Goal: Task Accomplishment & Management: Manage account settings

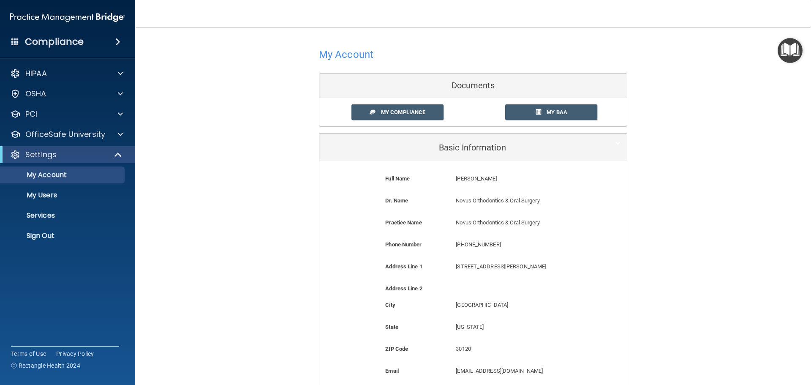
click at [369, 254] on div "Phone Number [PHONE_NUMBER] [PHONE_NUMBER]" at bounding box center [473, 247] width 295 height 16
click at [59, 197] on p "My Users" at bounding box center [62, 195] width 115 height 8
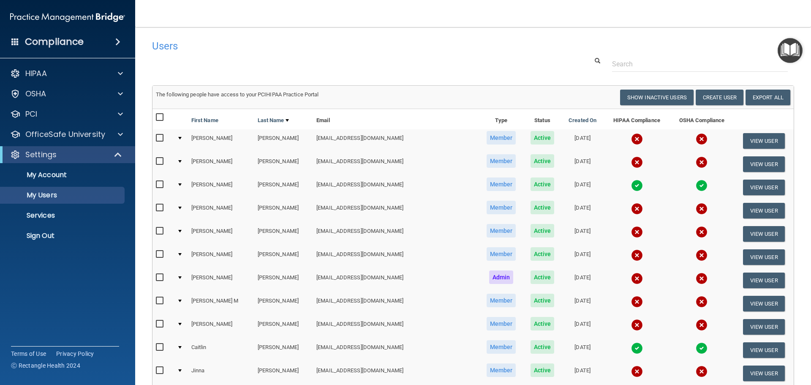
click at [387, 69] on div at bounding box center [473, 64] width 655 height 16
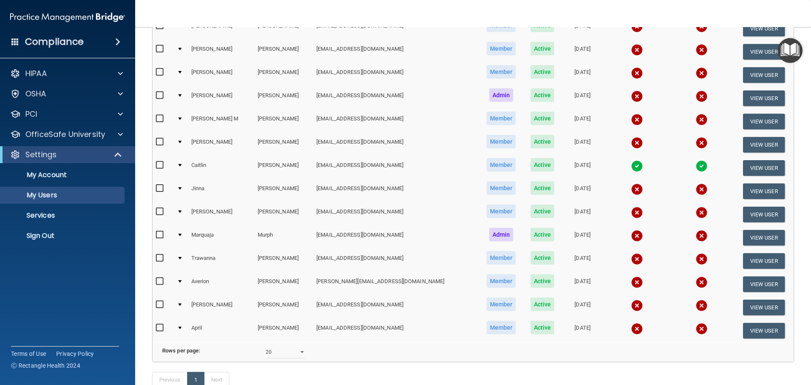
scroll to position [245, 0]
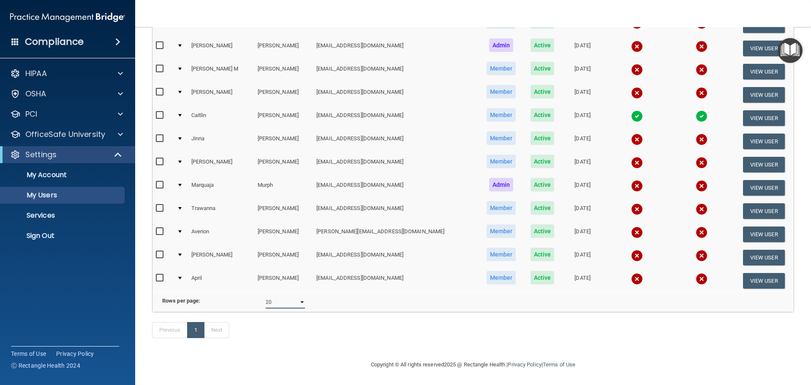
click at [299, 297] on select "10 20 30 40 all" at bounding box center [285, 302] width 39 height 13
select select "17"
click at [266, 296] on select "10 20 30 40 all" at bounding box center [285, 302] width 39 height 13
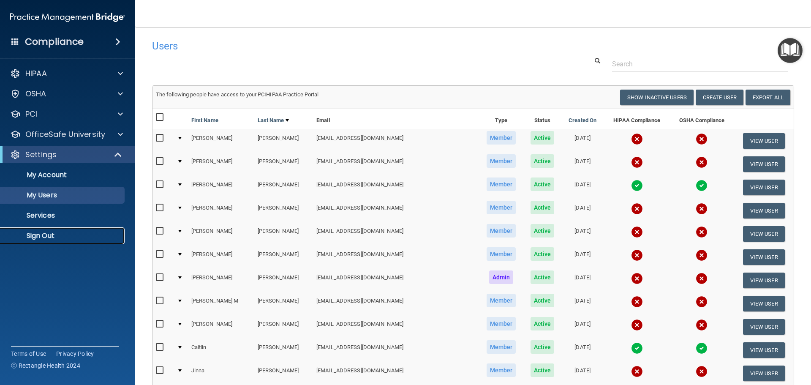
click at [72, 239] on p "Sign Out" at bounding box center [62, 235] width 115 height 8
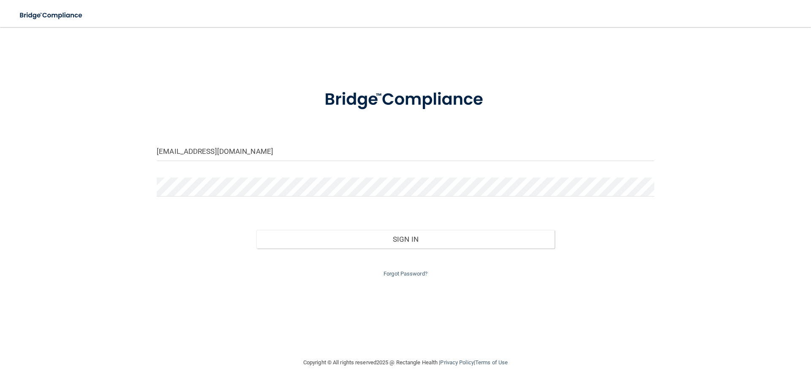
click at [408, 249] on div "Forgot Password?" at bounding box center [405, 263] width 510 height 30
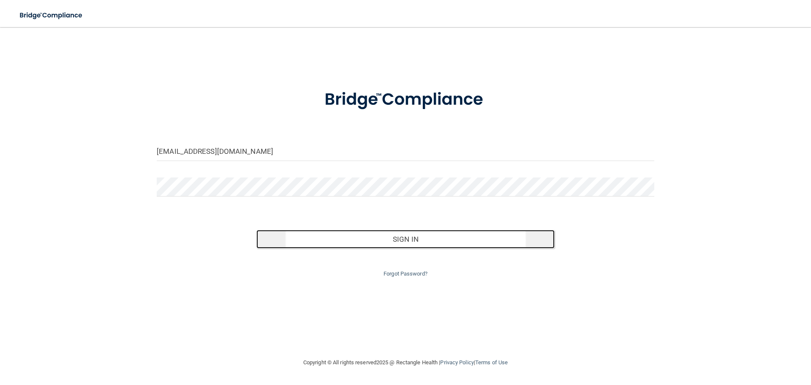
click at [409, 244] on button "Sign In" at bounding box center [405, 239] width 299 height 19
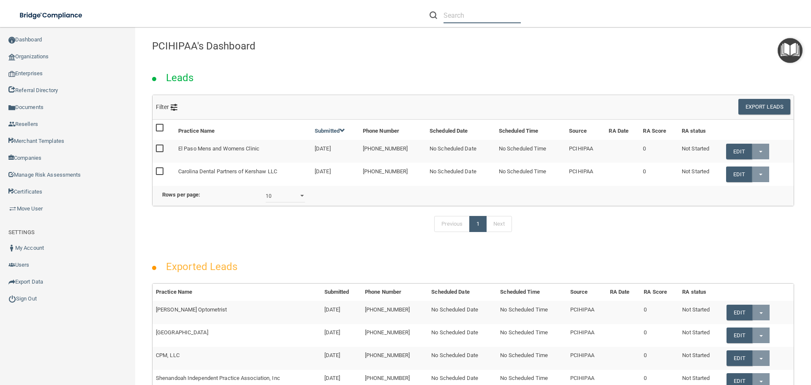
click at [479, 13] on input "text" at bounding box center [481, 16] width 77 height 16
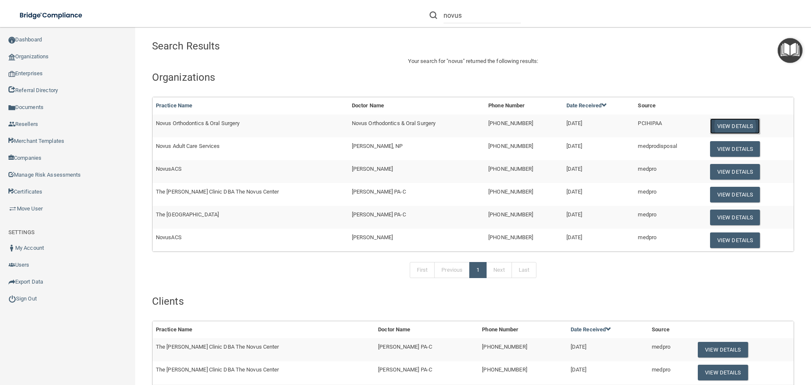
click at [731, 124] on button "View Details" at bounding box center [735, 126] width 50 height 16
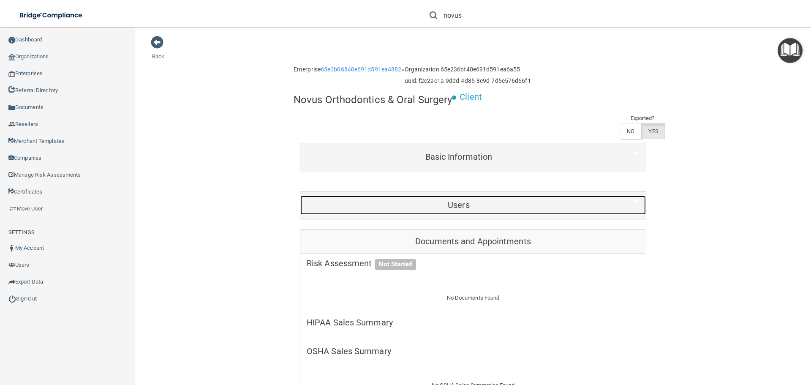
click at [500, 205] on h5 "Users" at bounding box center [459, 204] width 304 height 9
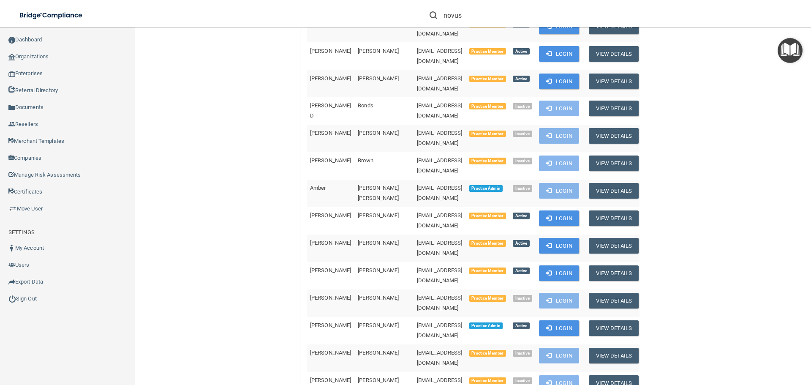
scroll to position [296, 0]
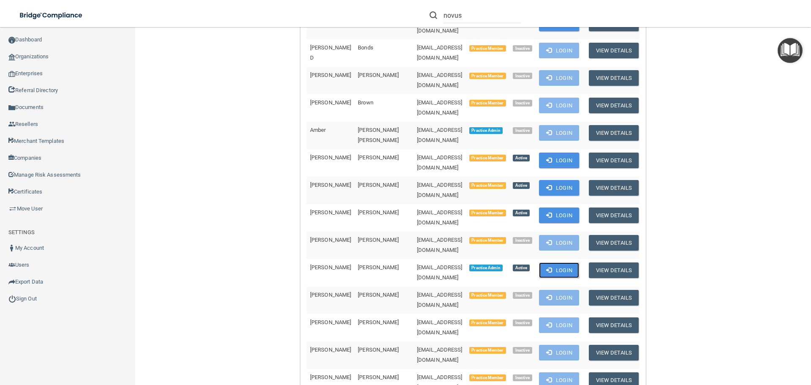
click at [556, 262] on button "Login" at bounding box center [559, 270] width 40 height 16
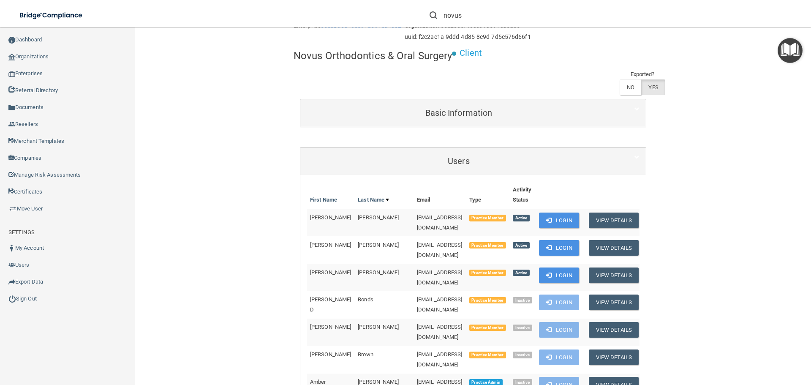
scroll to position [0, 0]
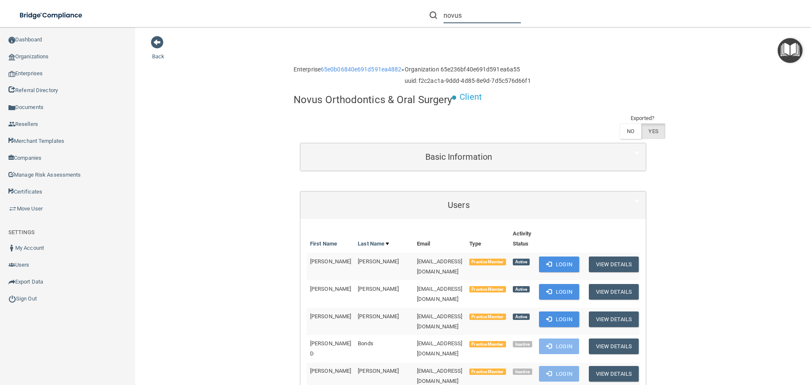
click at [461, 15] on input "novus" at bounding box center [481, 16] width 77 height 16
click at [462, 14] on input "novus" at bounding box center [481, 16] width 77 height 16
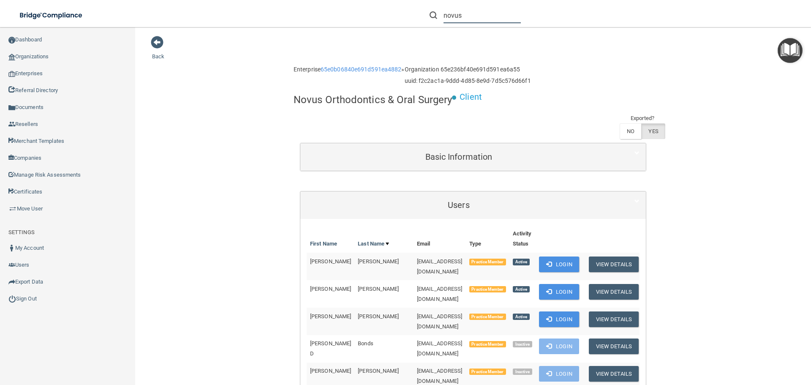
click at [462, 14] on input "novus" at bounding box center [481, 16] width 77 height 16
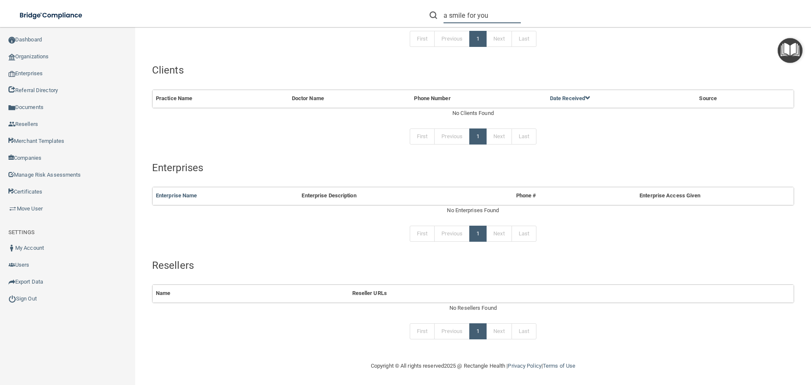
scroll to position [106, 0]
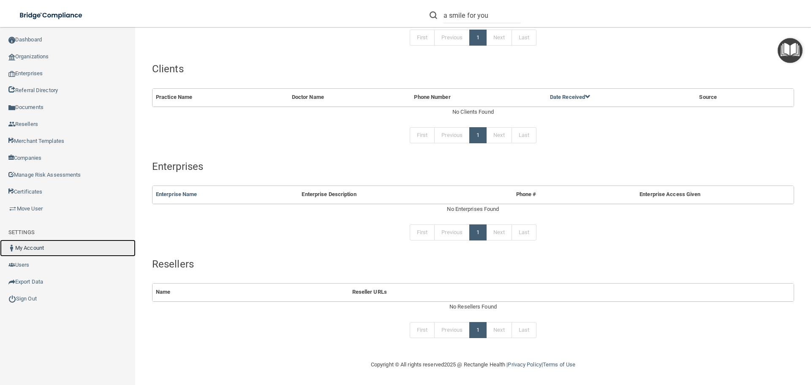
click at [47, 243] on link "My Account" at bounding box center [68, 247] width 136 height 17
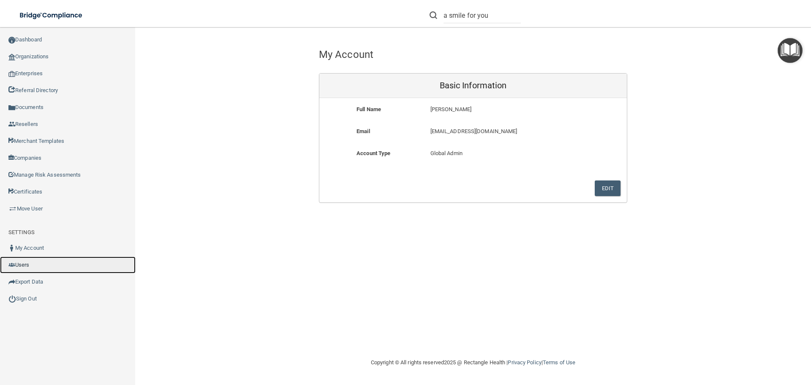
click at [40, 268] on link "Users" at bounding box center [68, 264] width 136 height 17
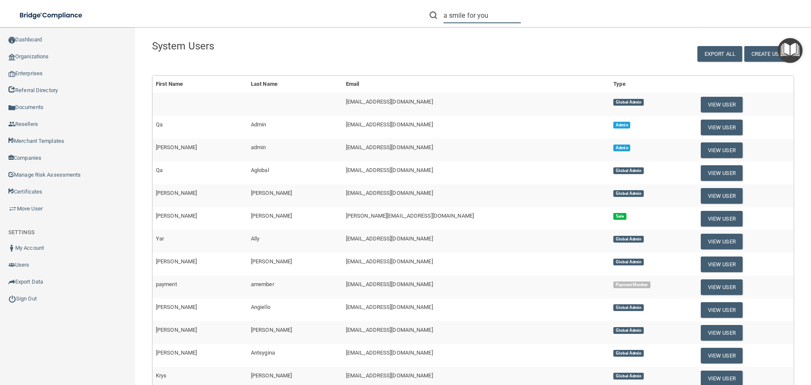
click at [495, 17] on input "a smile for you" at bounding box center [481, 16] width 77 height 16
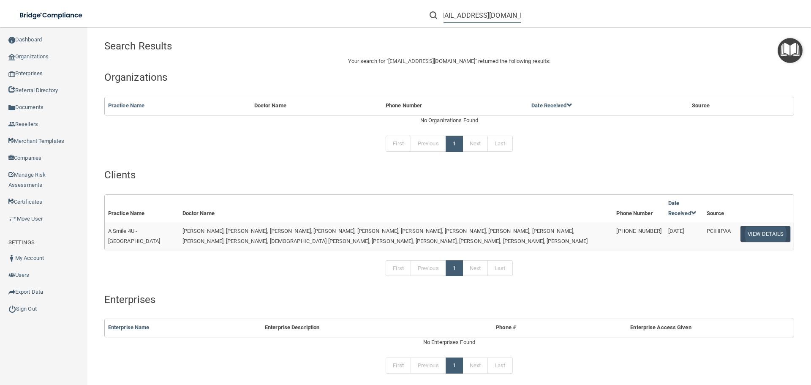
type input "evelingrande58@gmail.com"
click at [756, 232] on button "View Details" at bounding box center [765, 234] width 50 height 16
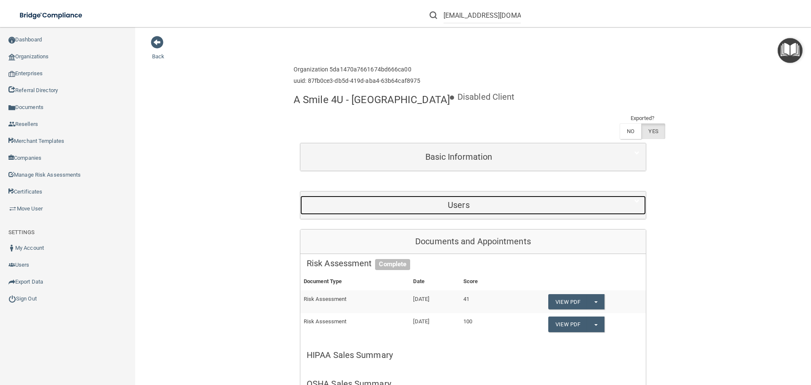
click at [421, 196] on div "Users" at bounding box center [458, 205] width 317 height 19
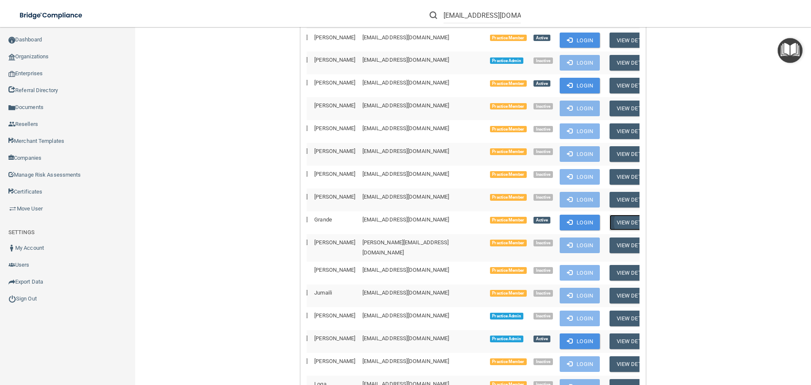
click at [609, 215] on button "View Details" at bounding box center [634, 223] width 50 height 16
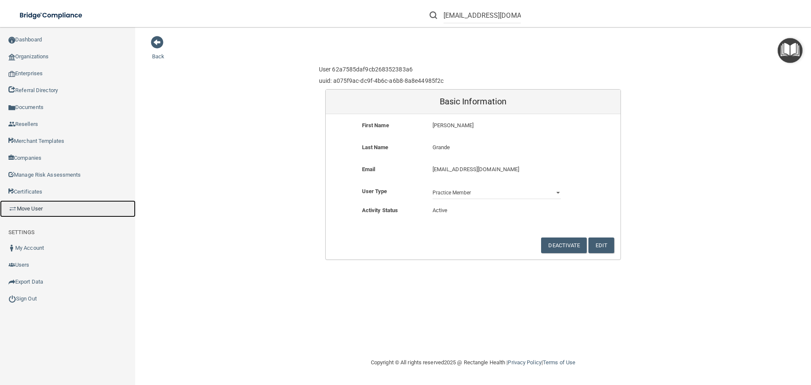
click at [58, 210] on link "Move User" at bounding box center [68, 208] width 136 height 17
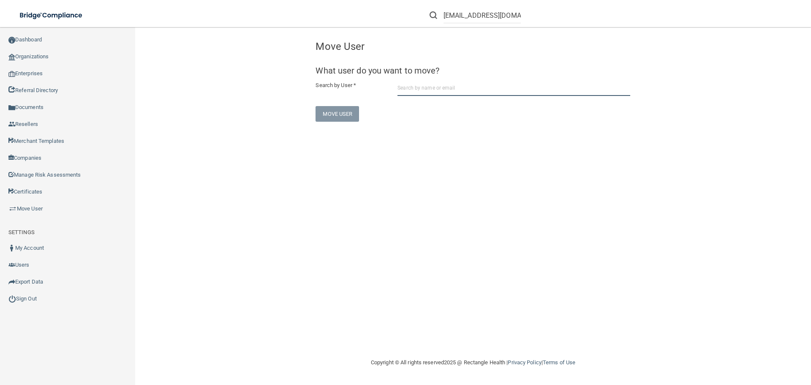
click at [458, 87] on input "text" at bounding box center [513, 88] width 233 height 16
paste input "e"
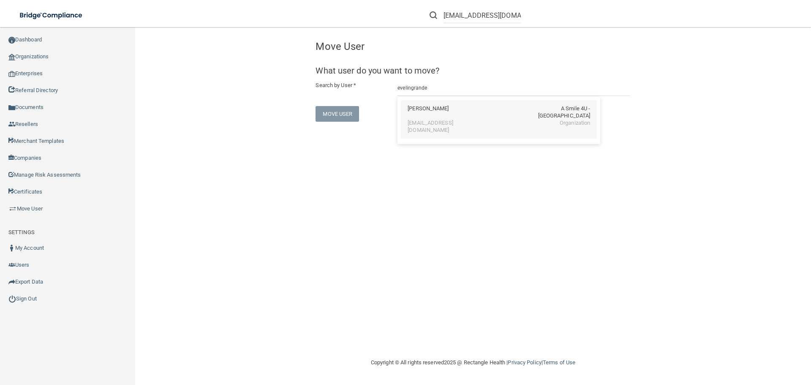
click at [472, 120] on div "evelingrande58@gmail.com" at bounding box center [444, 127] width 73 height 14
type input "Evelin Grande"
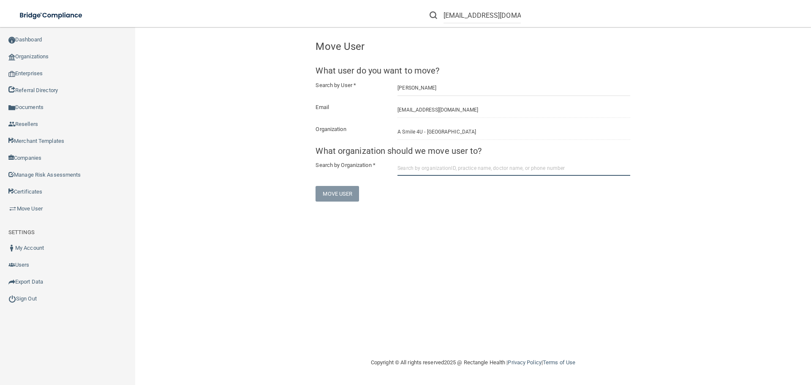
click at [443, 167] on input "text" at bounding box center [513, 168] width 233 height 16
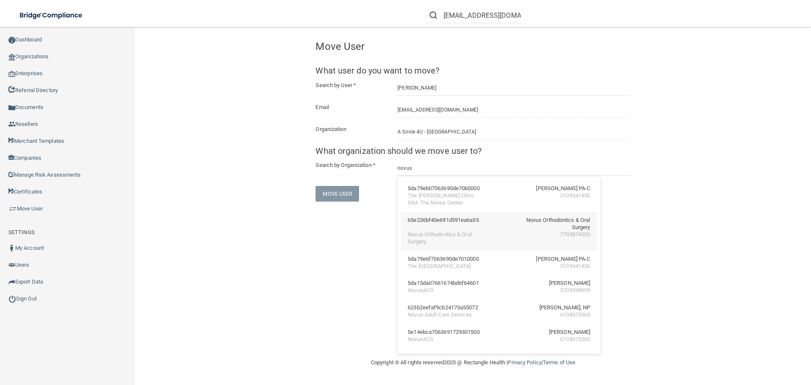
click at [544, 226] on div "Novus Orthodontics & Oral Surgery" at bounding box center [553, 224] width 73 height 14
type input "Novus Orthodontics & Oral Surgery"
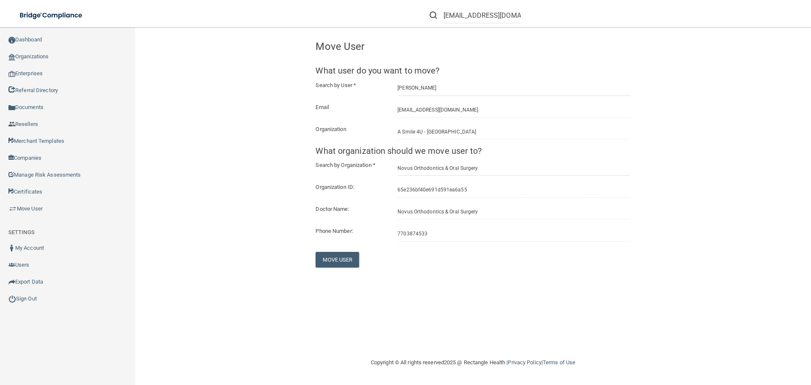
click at [385, 287] on div "Congratulation! You successfully moved the user to a new organization. Move Use…" at bounding box center [473, 191] width 642 height 313
click at [348, 303] on div "Congratulation! You successfully moved the user to a new organization. Move Use…" at bounding box center [473, 191] width 642 height 313
click at [342, 263] on button "Move User" at bounding box center [336, 260] width 43 height 16
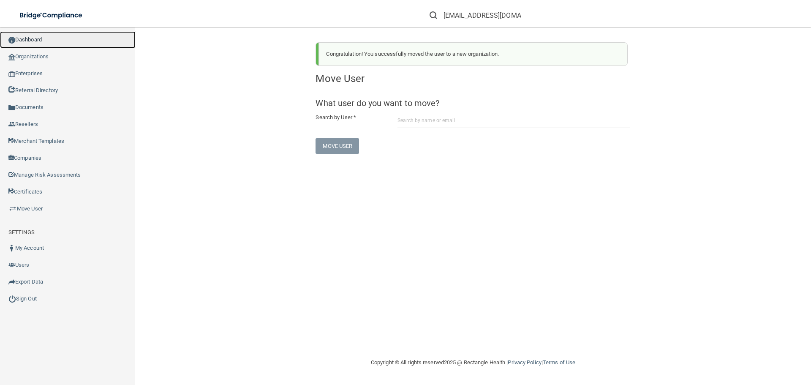
click at [82, 43] on link "Dashboard" at bounding box center [68, 39] width 136 height 17
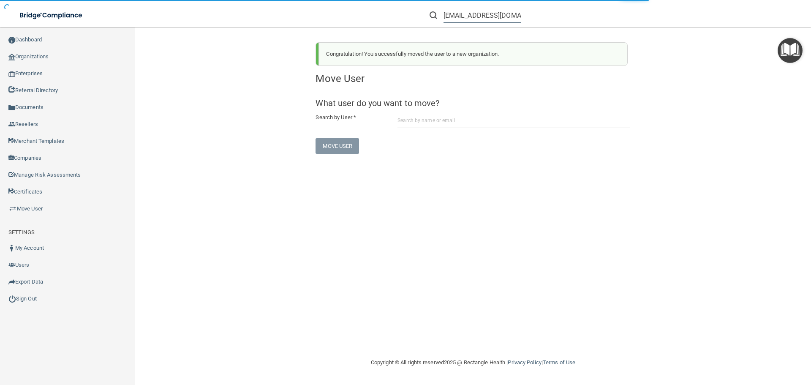
click at [487, 19] on input "evelingrande58@gmail.com" at bounding box center [481, 16] width 77 height 16
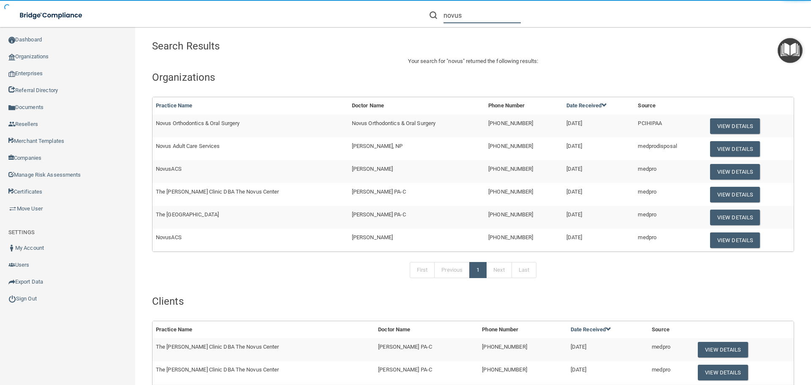
type input "novus"
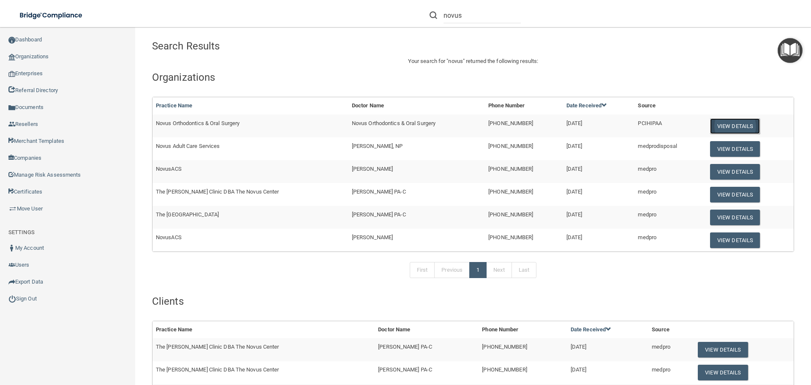
click at [718, 128] on button "View Details" at bounding box center [735, 126] width 50 height 16
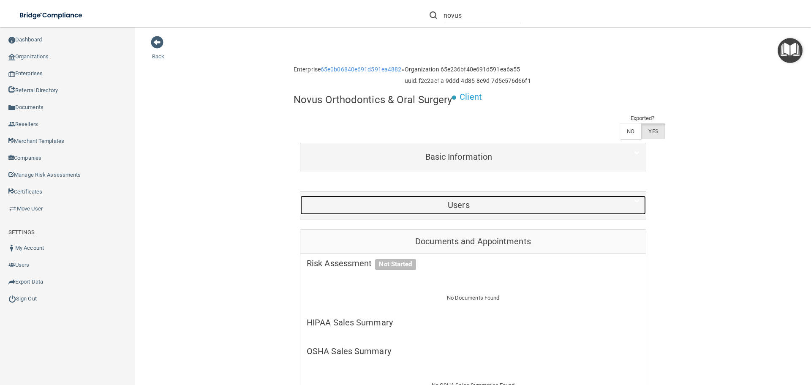
click at [457, 208] on h5 "Users" at bounding box center [459, 204] width 304 height 9
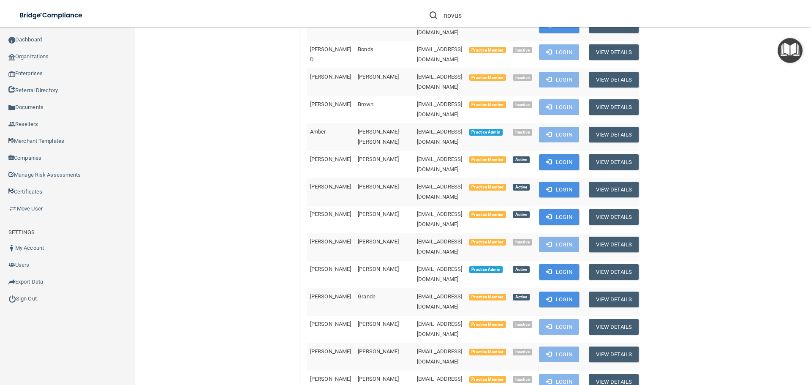
scroll to position [299, 0]
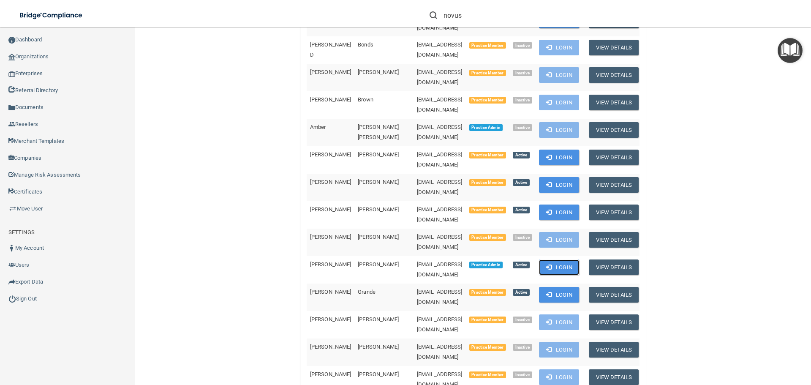
click at [548, 259] on button "Login" at bounding box center [559, 267] width 40 height 16
click at [60, 294] on link "Sign Out" at bounding box center [68, 298] width 136 height 17
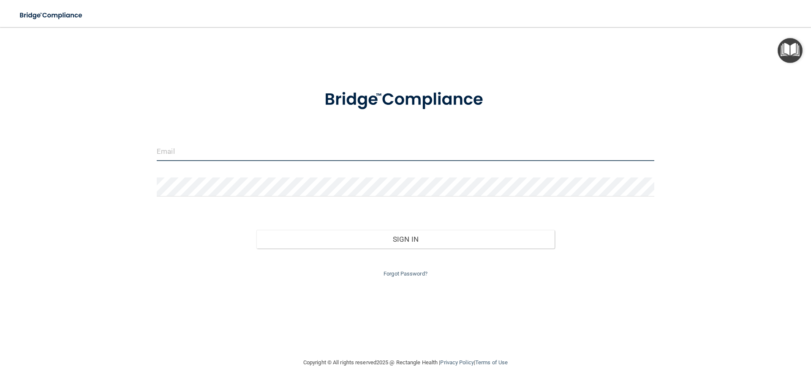
type input "[EMAIL_ADDRESS][DOMAIN_NAME]"
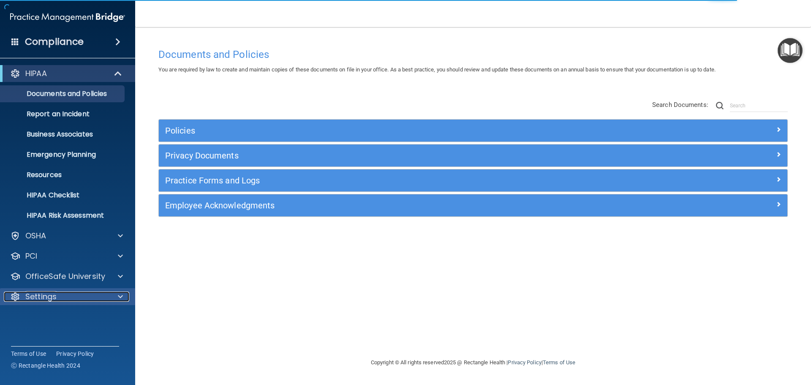
click at [80, 299] on div "Settings" at bounding box center [56, 296] width 105 height 10
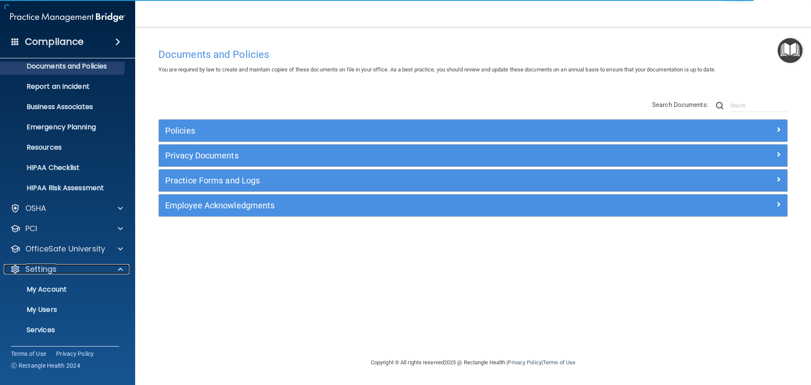
scroll to position [42, 0]
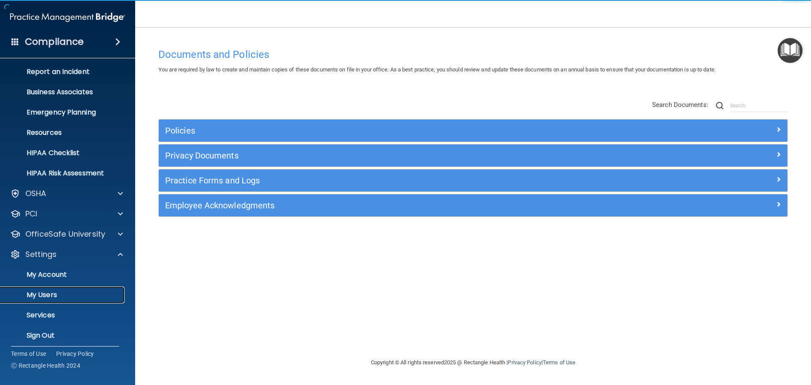
click at [61, 296] on p "My Users" at bounding box center [62, 295] width 115 height 8
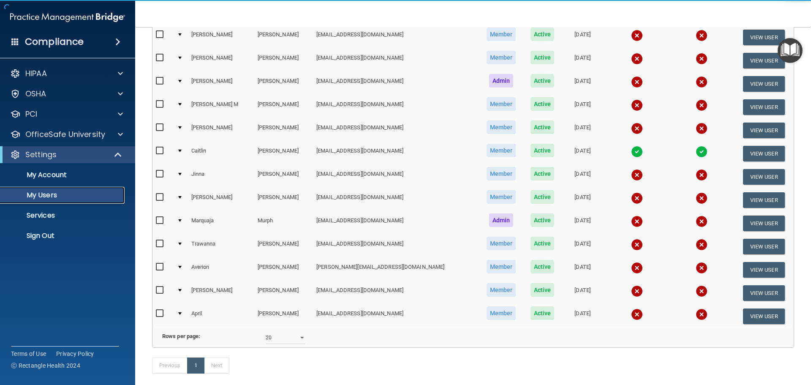
scroll to position [245, 0]
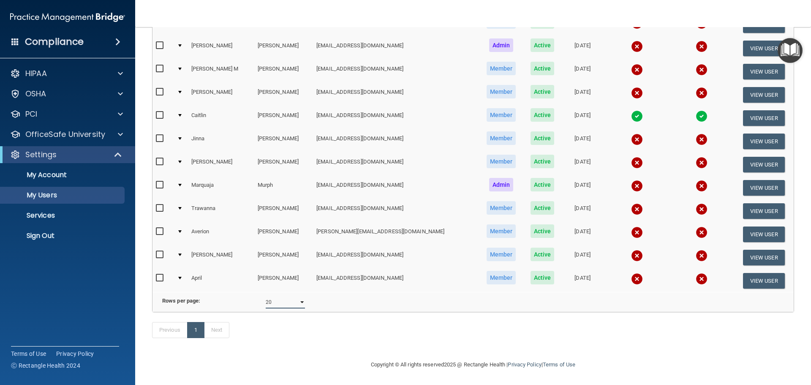
click at [277, 296] on select "10 20 30 40 all" at bounding box center [285, 302] width 39 height 13
select select "17"
click at [266, 296] on select "10 20 30 40 all" at bounding box center [285, 302] width 39 height 13
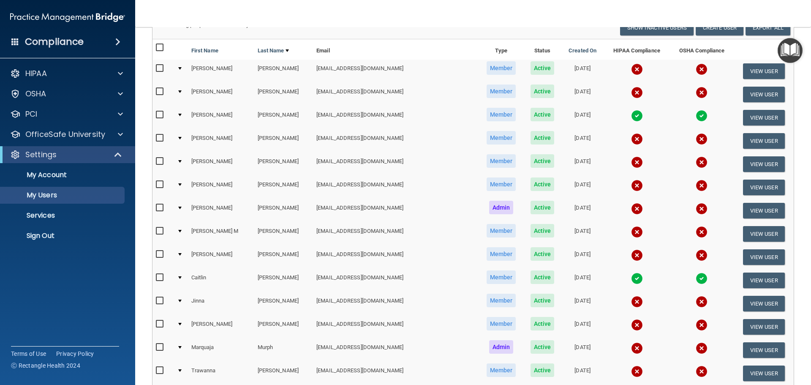
scroll to position [84, 0]
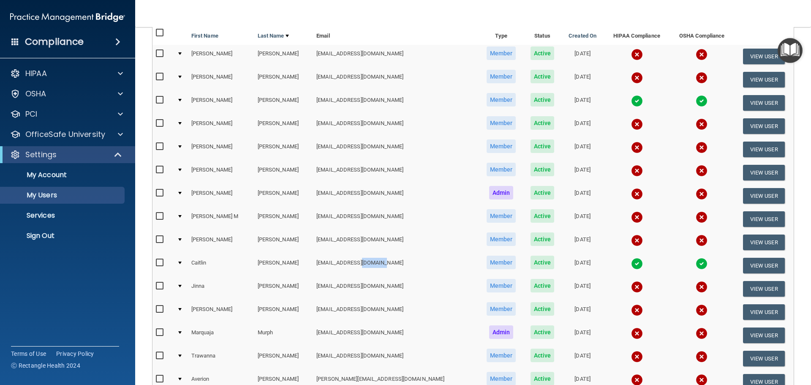
drag, startPoint x: 393, startPoint y: 264, endPoint x: 365, endPoint y: 264, distance: 27.5
click at [365, 264] on td "[EMAIL_ADDRESS][DOMAIN_NAME]" at bounding box center [396, 265] width 166 height 23
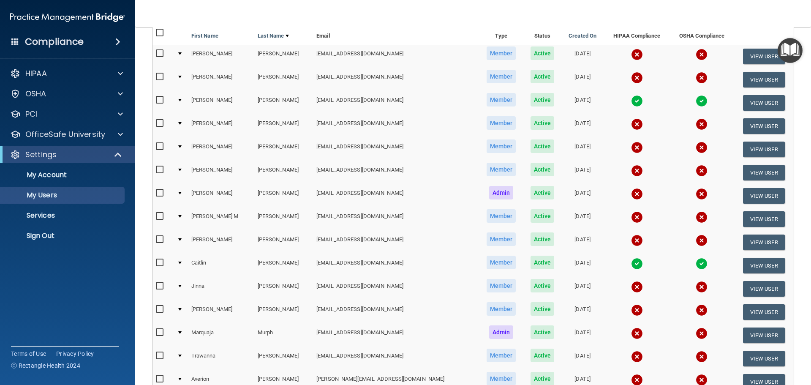
click at [206, 262] on td "Caitlin" at bounding box center [221, 265] width 66 height 23
click at [53, 237] on p "Sign Out" at bounding box center [62, 235] width 115 height 8
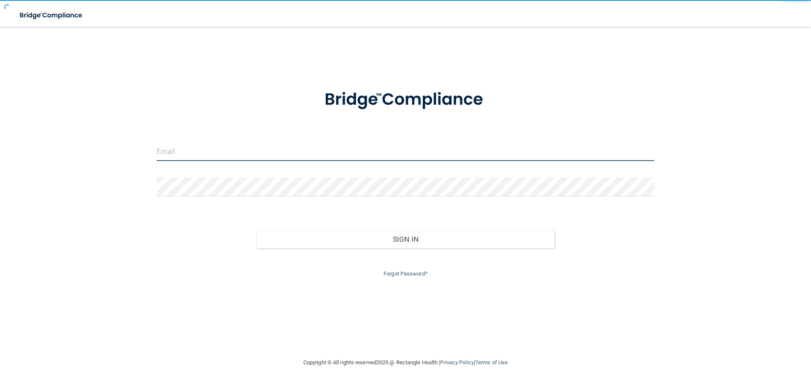
type input "[EMAIL_ADDRESS][DOMAIN_NAME]"
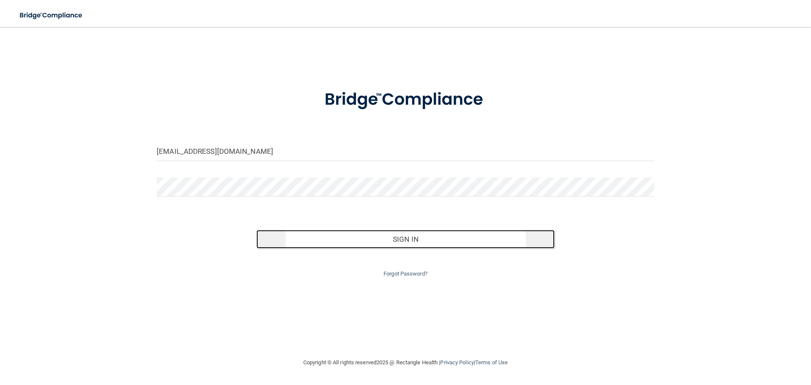
click at [414, 234] on button "Sign In" at bounding box center [405, 239] width 299 height 19
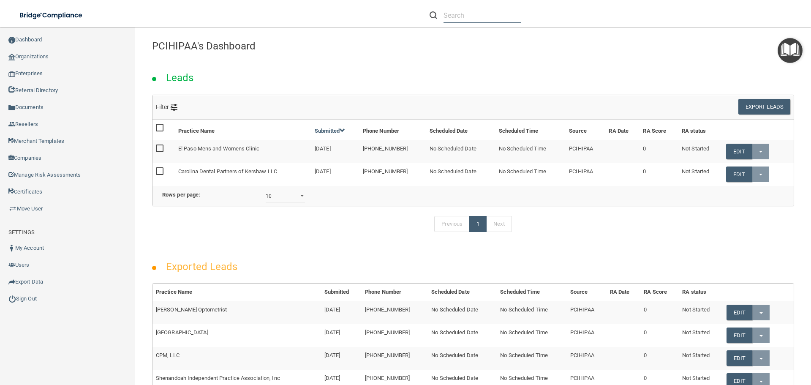
click at [489, 19] on input "text" at bounding box center [481, 16] width 77 height 16
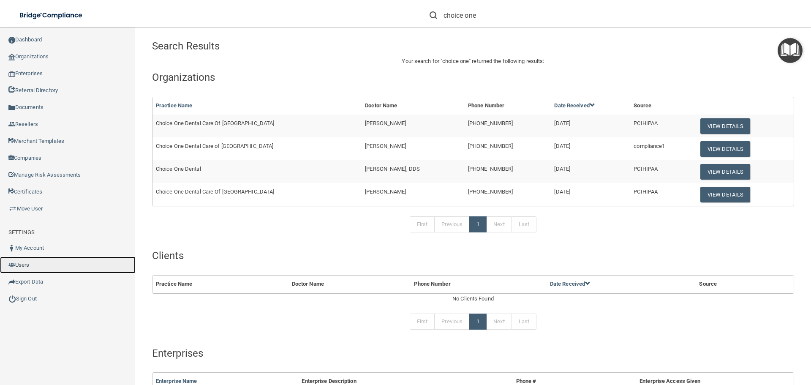
click at [43, 265] on link "Users" at bounding box center [68, 264] width 136 height 17
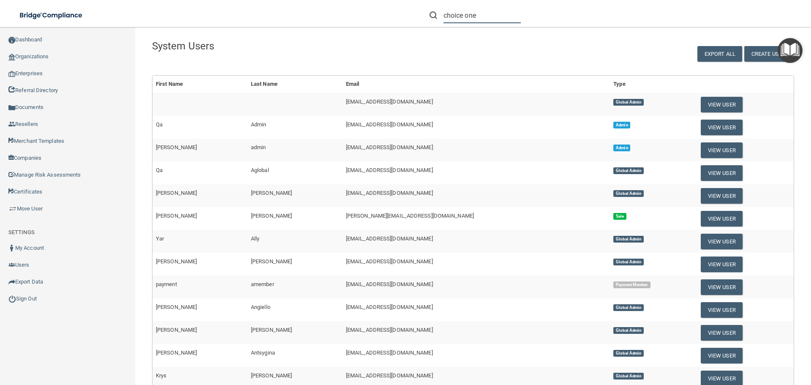
click at [491, 13] on input "choice one" at bounding box center [481, 16] width 77 height 16
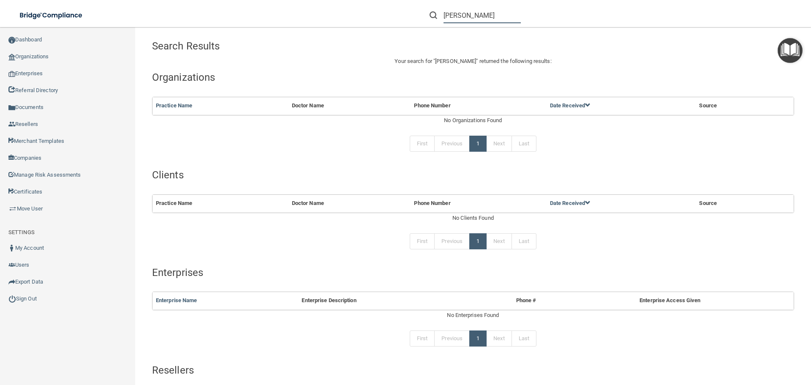
drag, startPoint x: 501, startPoint y: 18, endPoint x: 435, endPoint y: 20, distance: 65.9
click at [435, 20] on div "evelin grande" at bounding box center [474, 16] width 91 height 16
type input "c"
click at [496, 15] on input "evelin grande" at bounding box center [481, 16] width 77 height 16
type input "evelin grande"
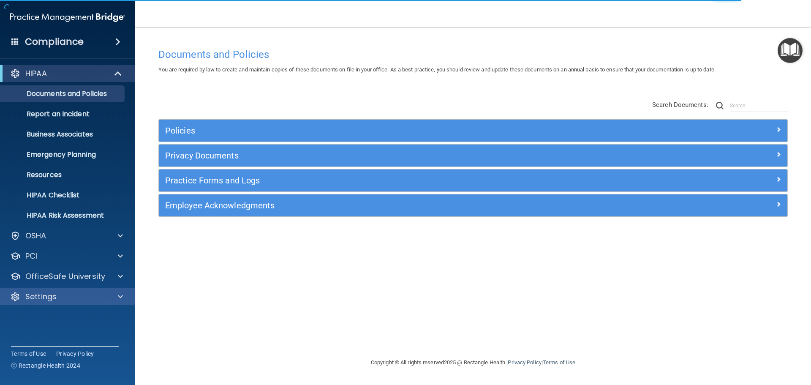
click at [84, 289] on div "Settings" at bounding box center [68, 296] width 136 height 17
click at [56, 300] on p "Settings" at bounding box center [40, 296] width 31 height 10
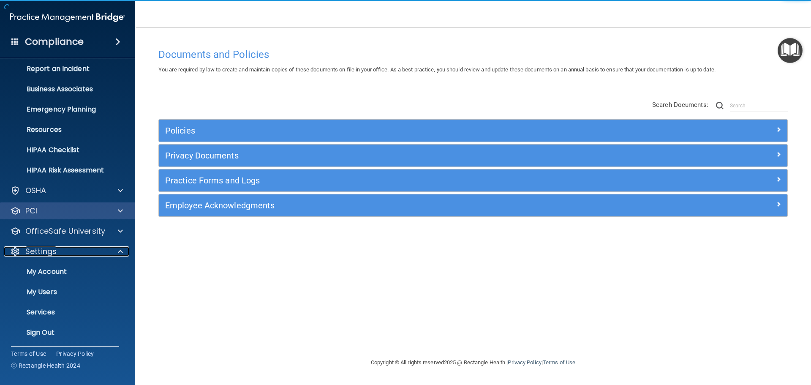
scroll to position [47, 0]
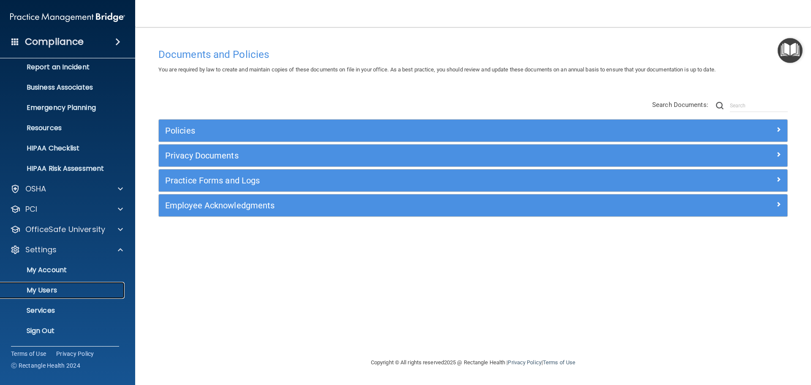
click at [56, 284] on link "My Users" at bounding box center [58, 290] width 133 height 17
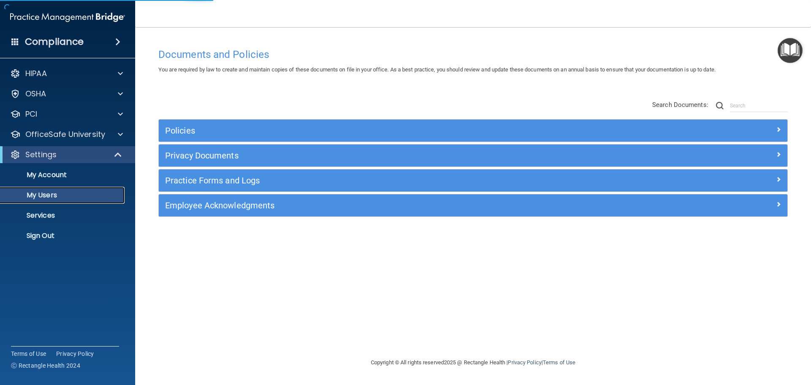
select select "20"
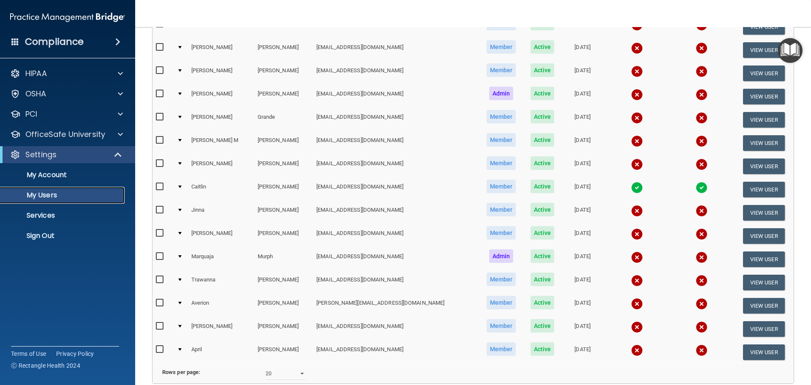
scroll to position [169, 0]
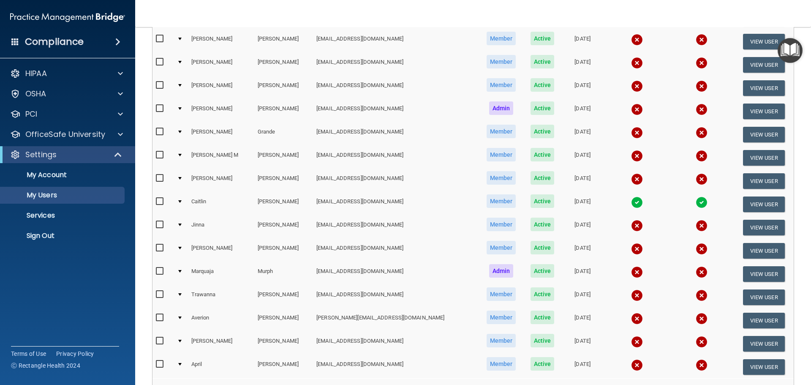
click at [631, 133] on img at bounding box center [637, 133] width 12 height 12
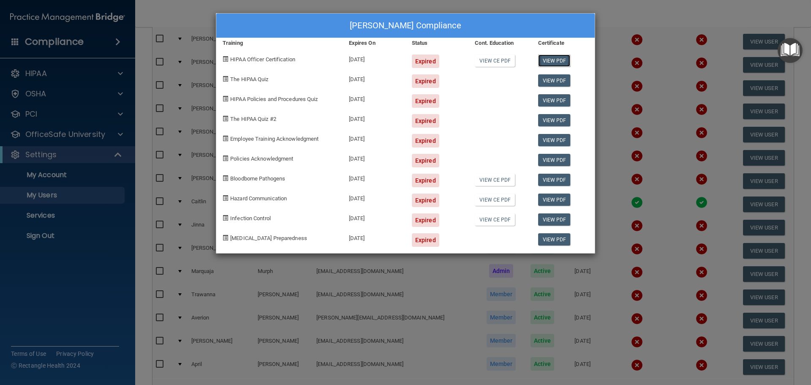
click at [552, 58] on link "View PDF" at bounding box center [554, 60] width 33 height 12
click at [557, 96] on link "View PDF" at bounding box center [554, 100] width 33 height 12
click at [638, 255] on div "Evelin Grande's Compliance Training Expires On Status Cont. Education Certifica…" at bounding box center [405, 192] width 811 height 385
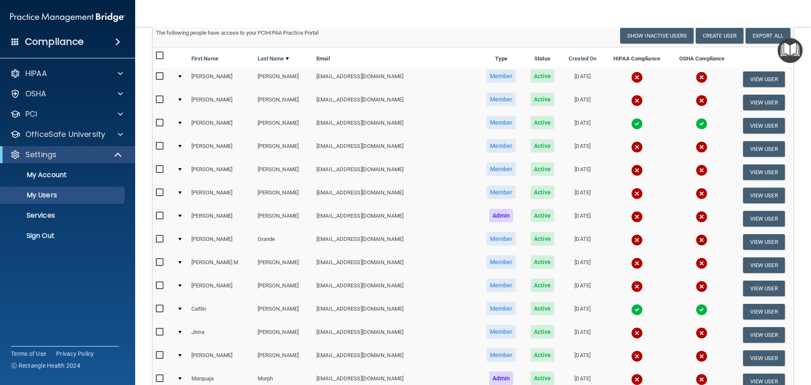
scroll to position [42, 0]
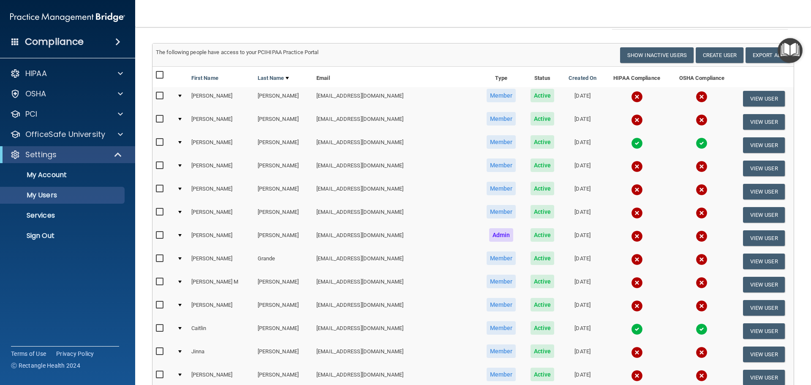
click at [159, 259] on input "checkbox" at bounding box center [161, 258] width 10 height 7
checkbox input "true"
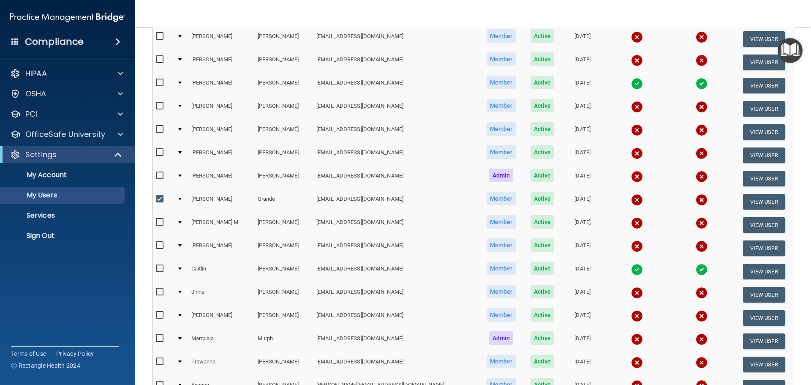
scroll to position [127, 0]
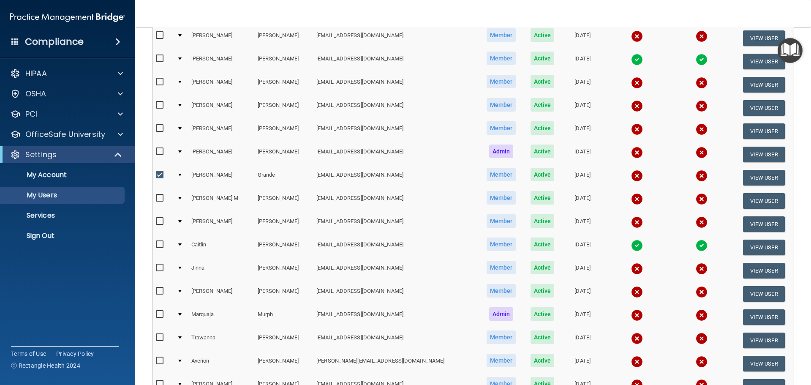
click at [182, 175] on div at bounding box center [179, 175] width 3 height 3
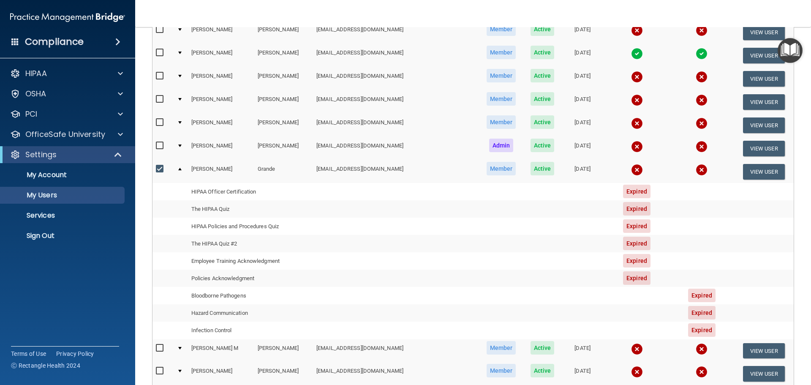
scroll to position [141, 0]
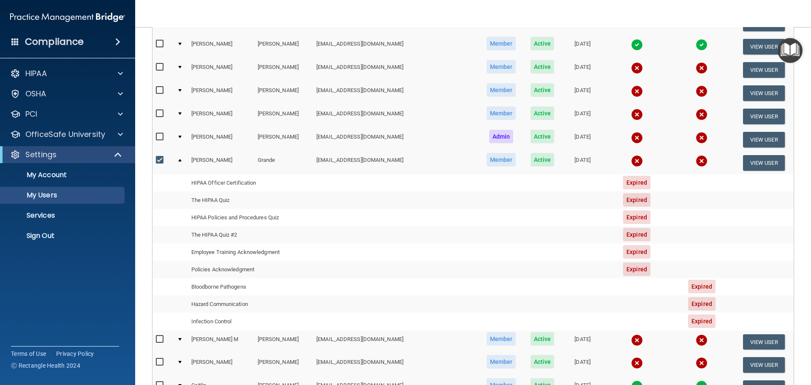
click at [682, 13] on nav "Toggle navigation Areli Gonzalez jazmin-0710@outlook.com Manage My Enterprise N…" at bounding box center [473, 13] width 676 height 27
click at [46, 234] on p "Sign Out" at bounding box center [62, 235] width 115 height 8
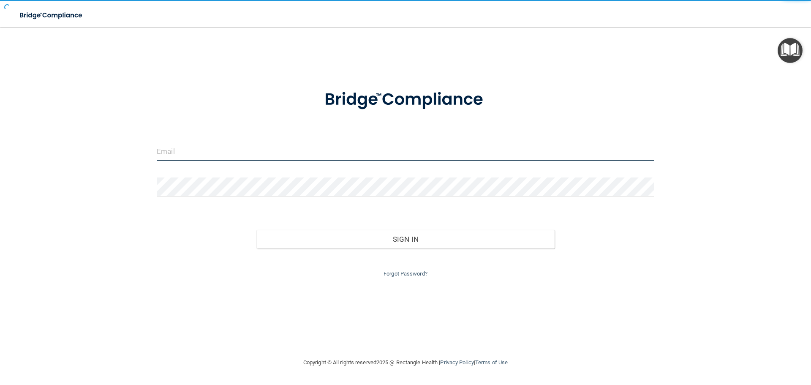
type input "[EMAIL_ADDRESS][DOMAIN_NAME]"
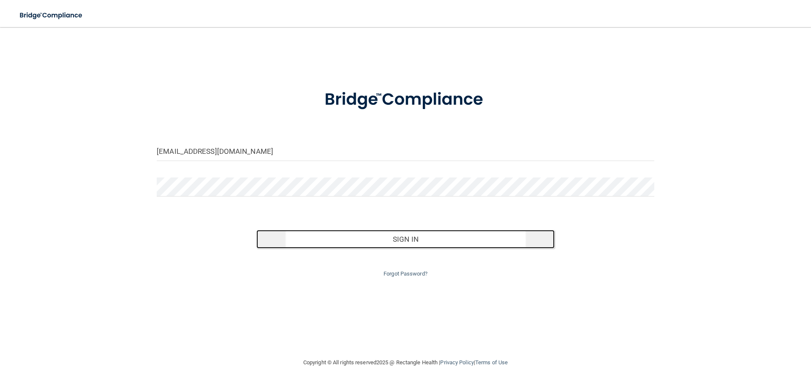
click at [446, 232] on button "Sign In" at bounding box center [405, 239] width 299 height 19
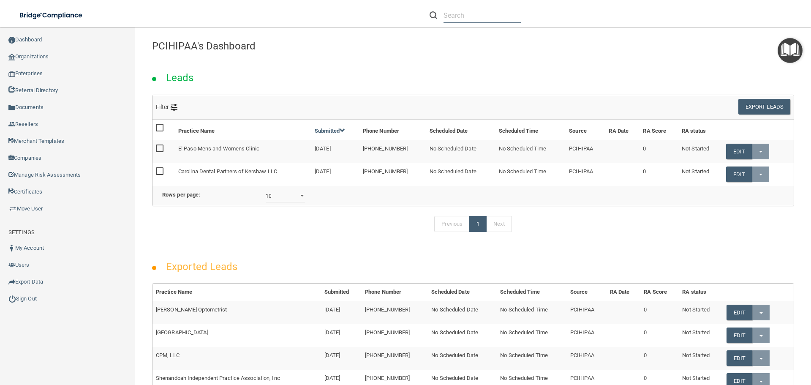
click at [491, 14] on input "text" at bounding box center [481, 16] width 77 height 16
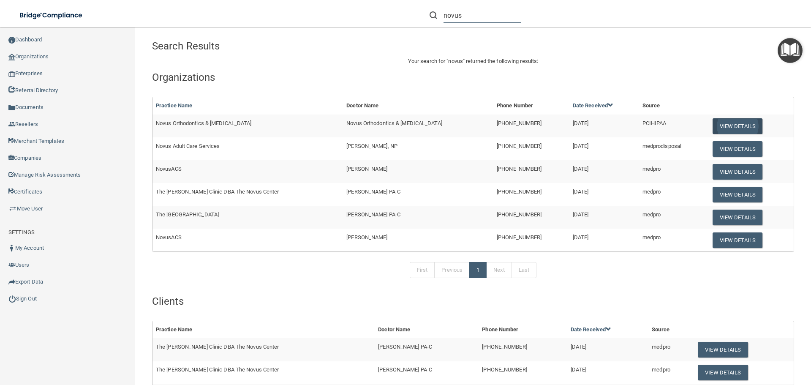
type input "novus"
click at [713, 128] on button "View Details" at bounding box center [737, 126] width 50 height 16
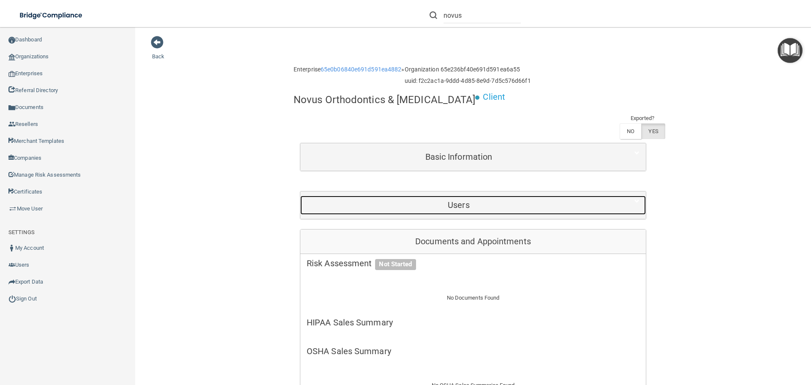
click at [465, 200] on h5 "Users" at bounding box center [459, 204] width 304 height 9
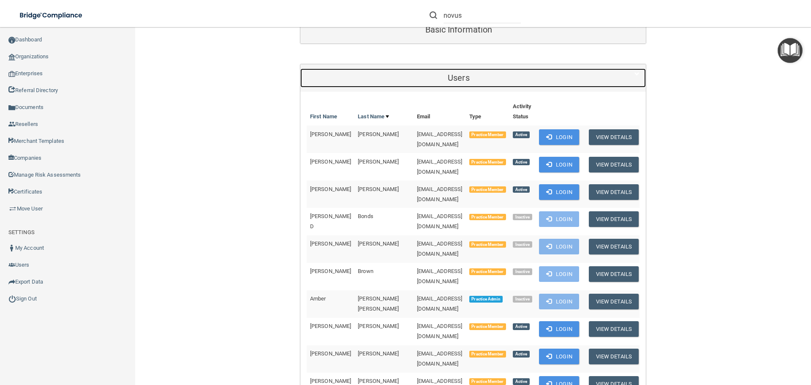
scroll to position [127, 0]
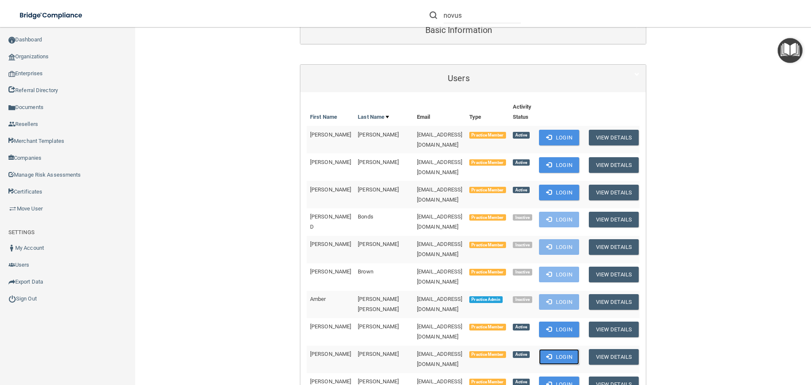
click at [552, 349] on button "Login" at bounding box center [559, 357] width 40 height 16
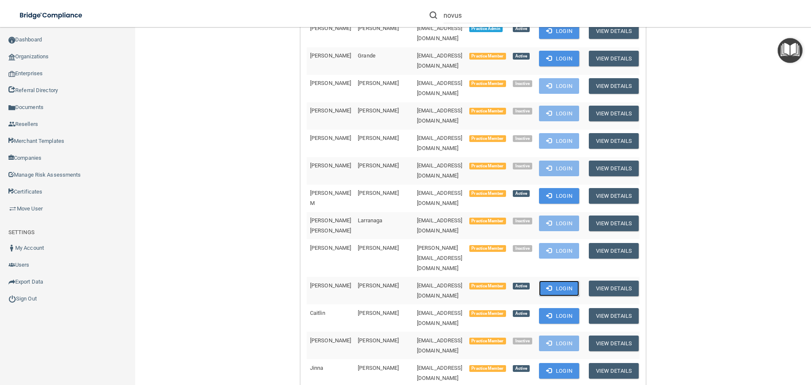
click at [561, 280] on button "Login" at bounding box center [559, 288] width 40 height 16
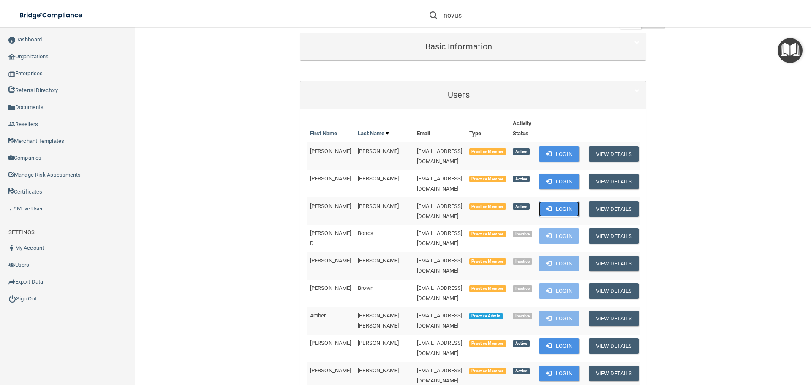
click at [560, 205] on button "Login" at bounding box center [559, 209] width 40 height 16
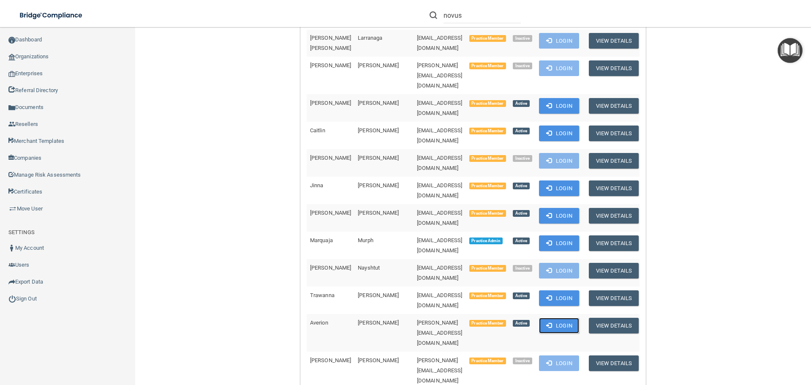
click at [551, 318] on button "Login" at bounding box center [559, 326] width 40 height 16
click at [549, 125] on button "Login" at bounding box center [559, 133] width 40 height 16
click at [28, 296] on link "Sign Out" at bounding box center [68, 298] width 136 height 17
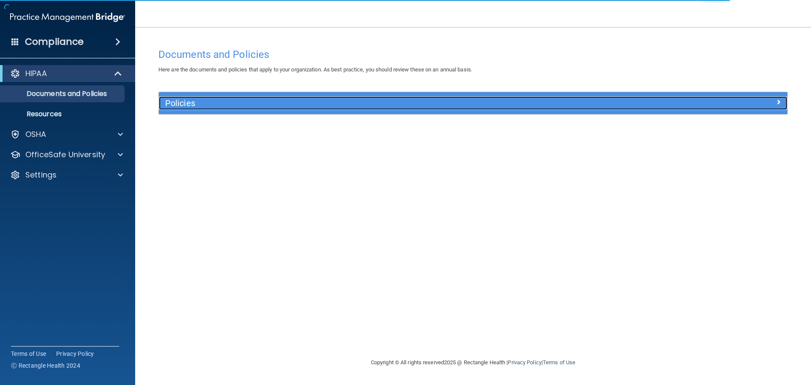
click at [204, 107] on h5 "Policies" at bounding box center [394, 102] width 459 height 9
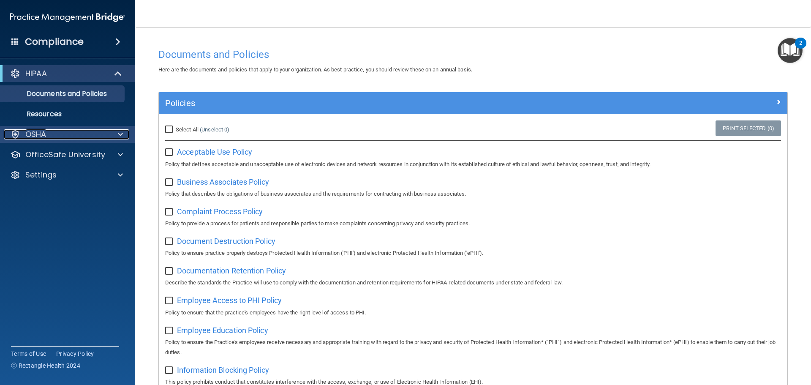
click at [79, 131] on div "OSHA" at bounding box center [56, 134] width 105 height 10
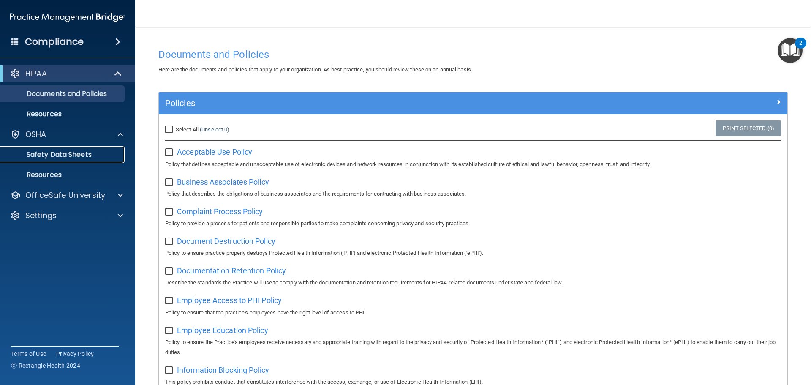
click at [74, 155] on p "Safety Data Sheets" at bounding box center [62, 154] width 115 height 8
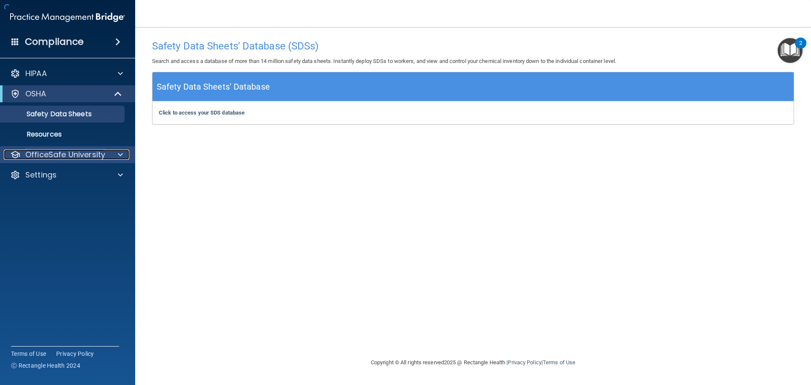
click at [87, 149] on p "OfficeSafe University" at bounding box center [65, 154] width 80 height 10
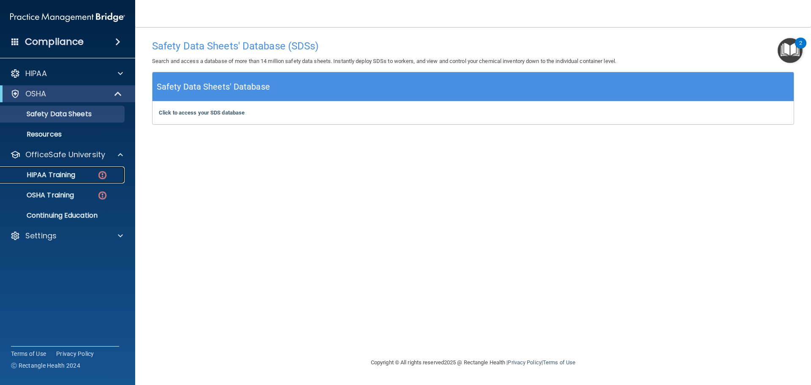
click at [103, 174] on img at bounding box center [102, 175] width 11 height 11
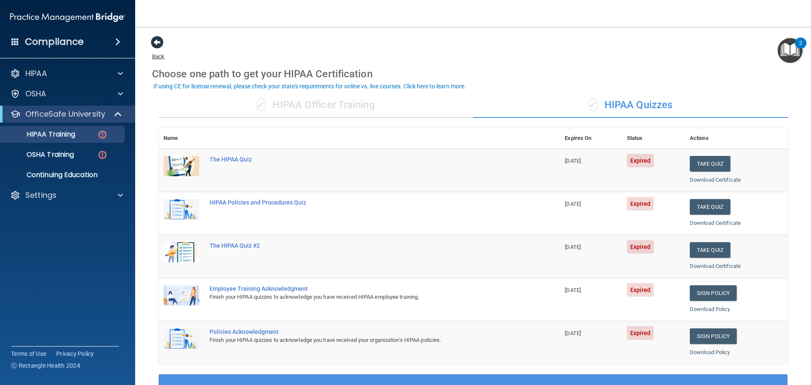
click at [156, 43] on span at bounding box center [157, 42] width 13 height 13
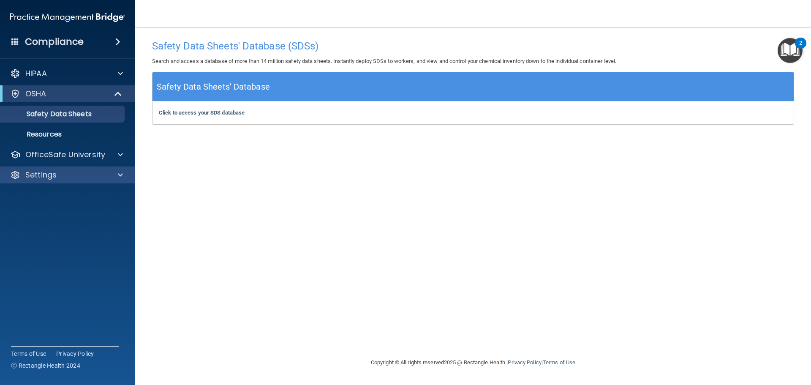
click at [88, 169] on div "Settings" at bounding box center [68, 174] width 136 height 17
click at [57, 175] on div "Settings" at bounding box center [56, 175] width 105 height 10
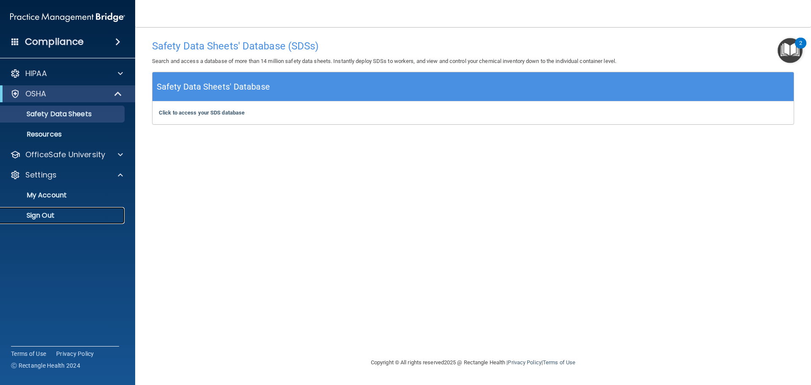
click at [54, 214] on p "Sign Out" at bounding box center [62, 215] width 115 height 8
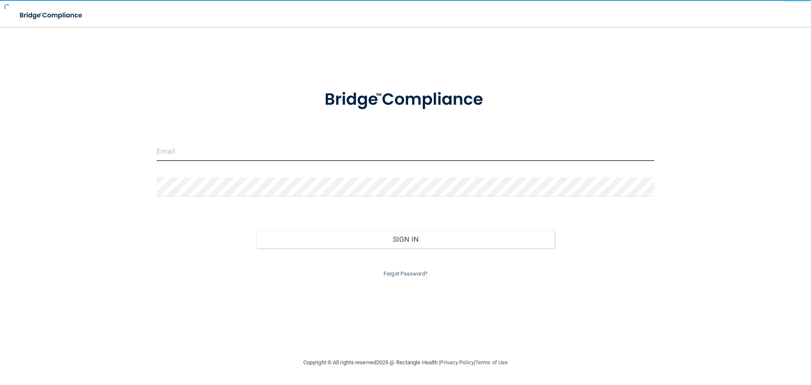
type input "[EMAIL_ADDRESS][DOMAIN_NAME]"
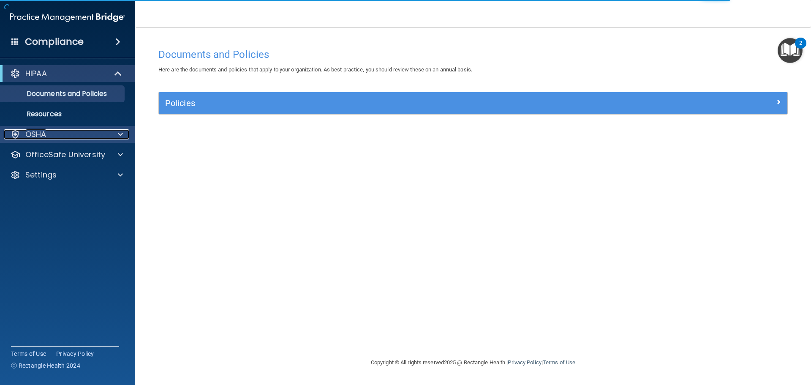
click at [56, 129] on div "OSHA" at bounding box center [56, 134] width 105 height 10
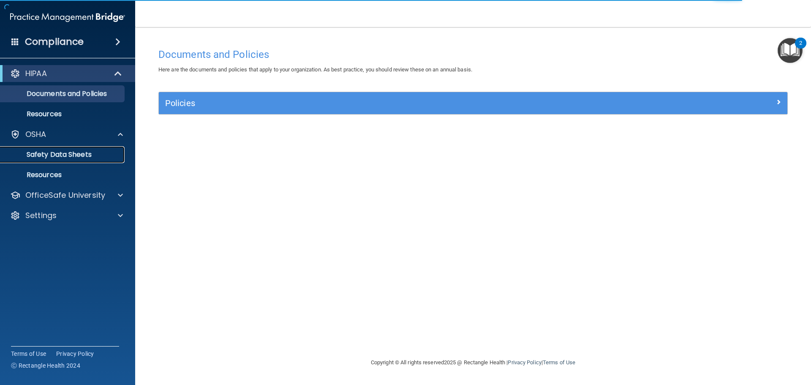
click at [56, 155] on p "Safety Data Sheets" at bounding box center [62, 154] width 115 height 8
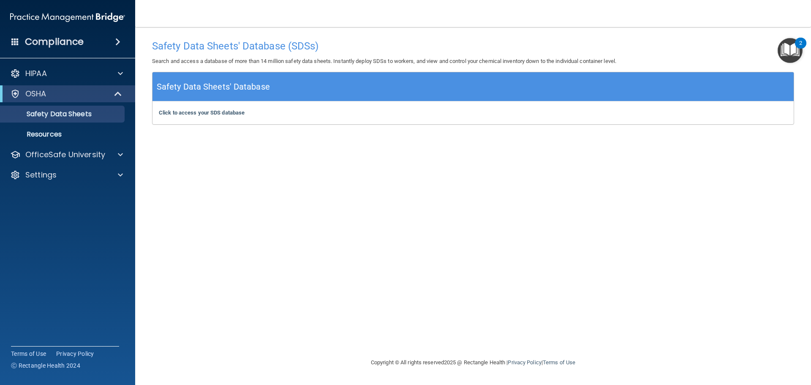
click at [104, 185] on div "HIPAA Documents and Policies Report an Incident Business Associates Emergency P…" at bounding box center [68, 126] width 136 height 128
click at [105, 180] on div "Settings" at bounding box center [68, 174] width 136 height 17
click at [75, 183] on div "HIPAA Documents and Policies Report an Incident Business Associates Emergency P…" at bounding box center [68, 126] width 136 height 128
click at [80, 172] on div "Settings" at bounding box center [56, 175] width 105 height 10
click at [57, 214] on p "Sign Out" at bounding box center [62, 215] width 115 height 8
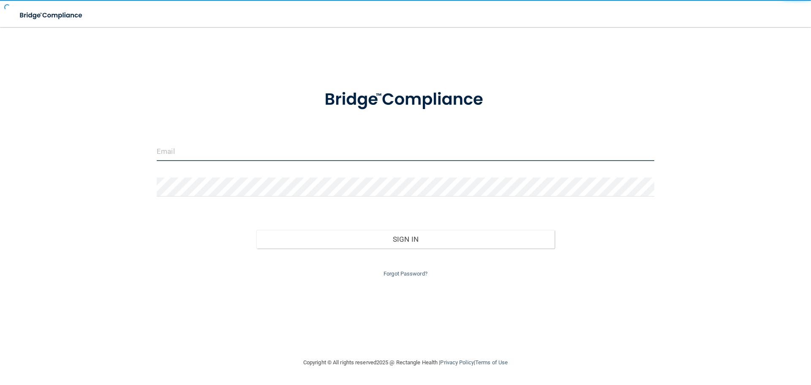
type input "[EMAIL_ADDRESS][DOMAIN_NAME]"
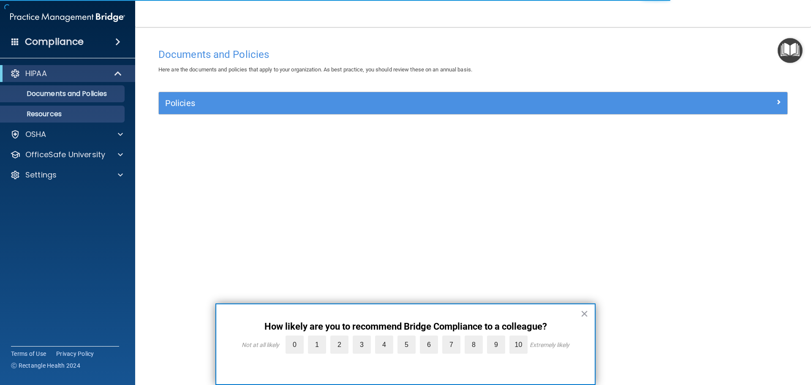
click at [63, 118] on p "Resources" at bounding box center [62, 114] width 115 height 8
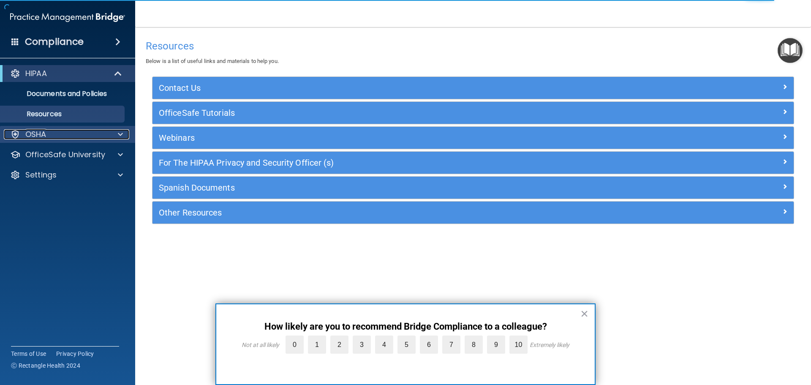
click at [77, 133] on div "OSHA" at bounding box center [56, 134] width 105 height 10
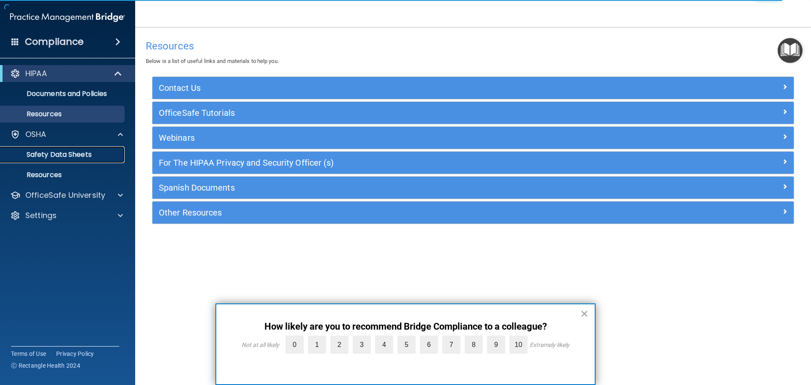
click at [68, 154] on p "Safety Data Sheets" at bounding box center [62, 154] width 115 height 8
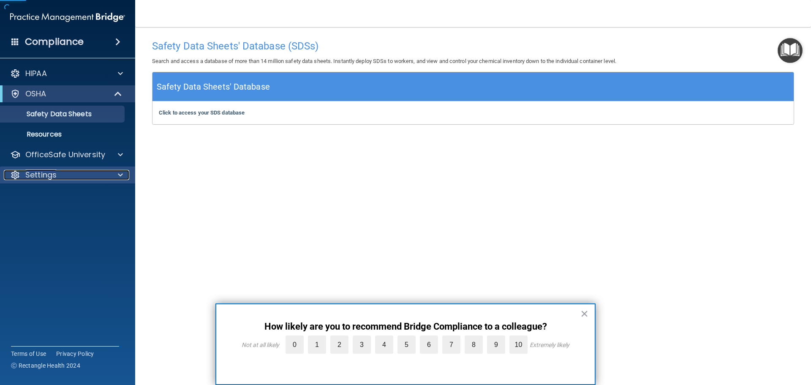
click at [72, 176] on div "Settings" at bounding box center [56, 175] width 105 height 10
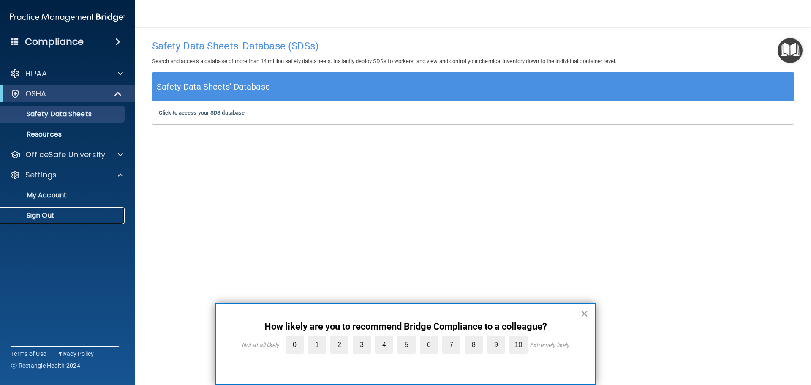
click at [64, 215] on p "Sign Out" at bounding box center [62, 215] width 115 height 8
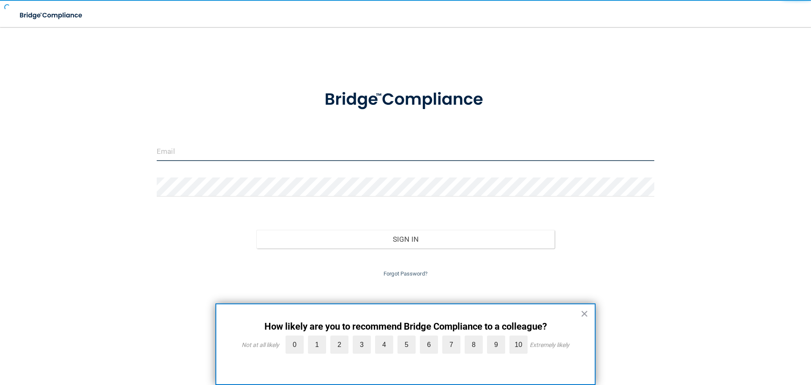
type input "[EMAIL_ADDRESS][DOMAIN_NAME]"
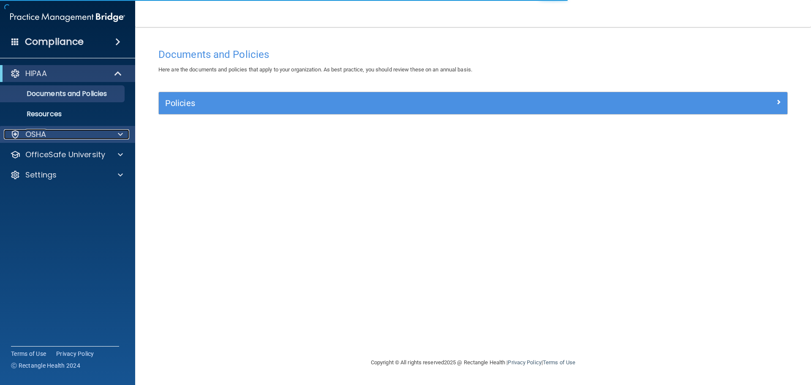
click at [61, 132] on div "OSHA" at bounding box center [56, 134] width 105 height 10
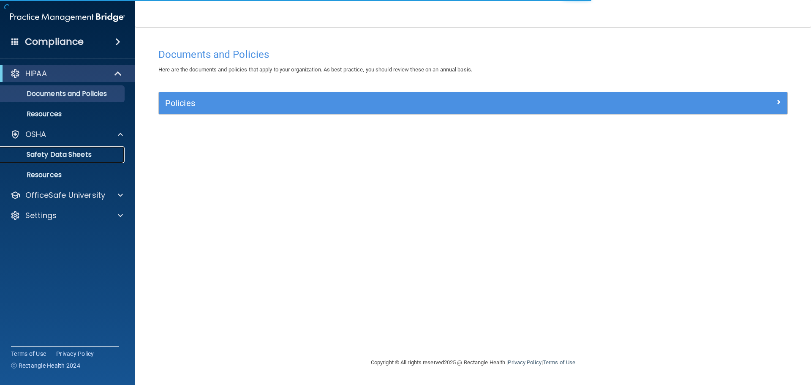
click at [65, 151] on p "Safety Data Sheets" at bounding box center [62, 154] width 115 height 8
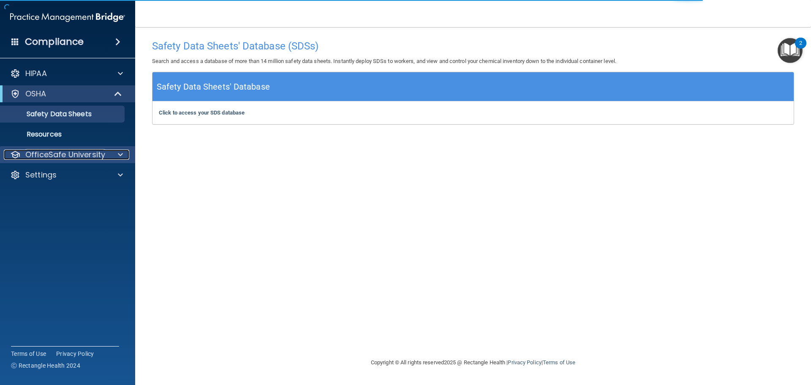
click at [62, 153] on p "OfficeSafe University" at bounding box center [65, 154] width 80 height 10
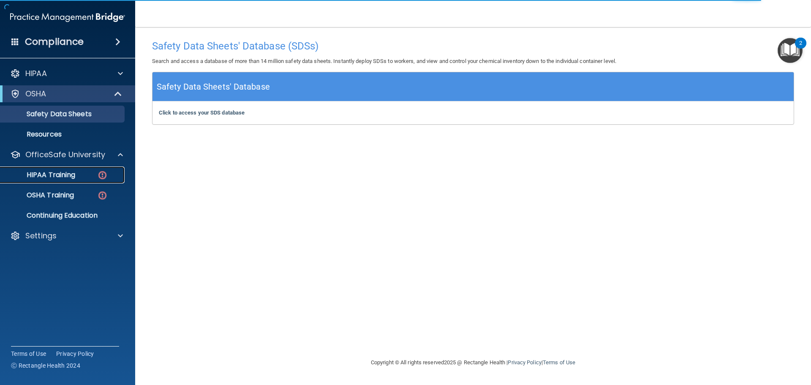
click at [57, 174] on p "HIPAA Training" at bounding box center [40, 175] width 70 height 8
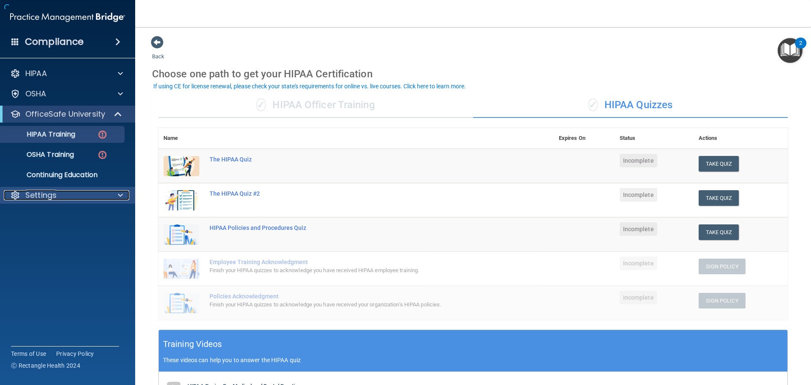
click at [80, 200] on div "Settings" at bounding box center [56, 195] width 105 height 10
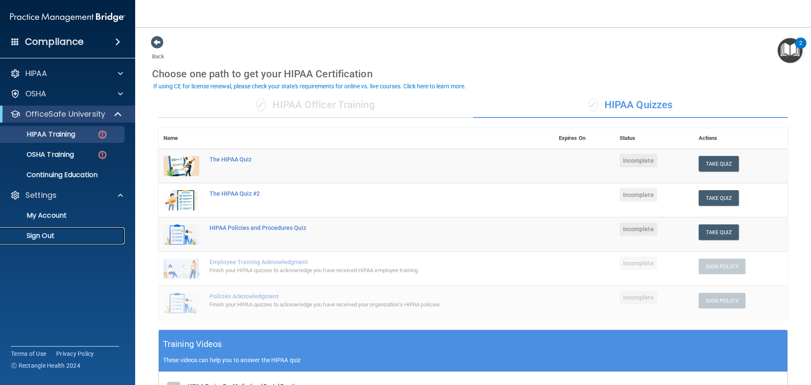
click at [48, 238] on p "Sign Out" at bounding box center [62, 235] width 115 height 8
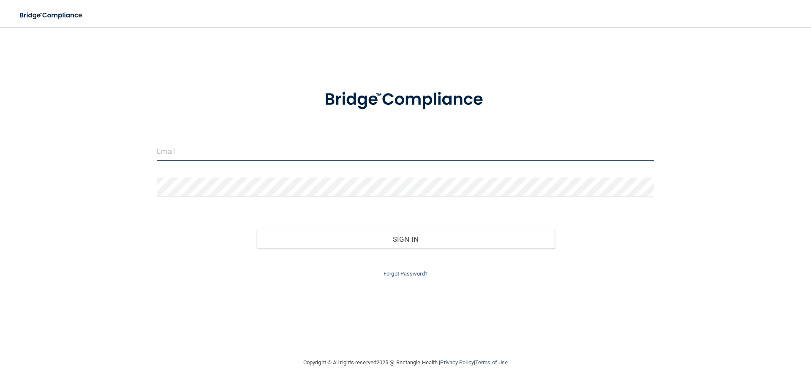
type input "[EMAIL_ADDRESS][DOMAIN_NAME]"
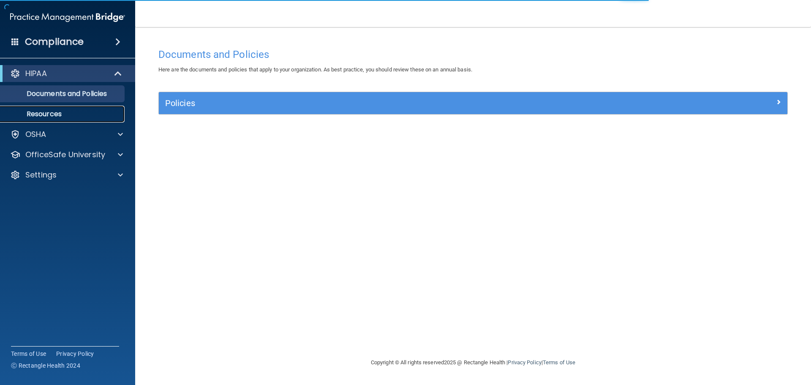
click at [82, 106] on link "Resources" at bounding box center [58, 114] width 133 height 17
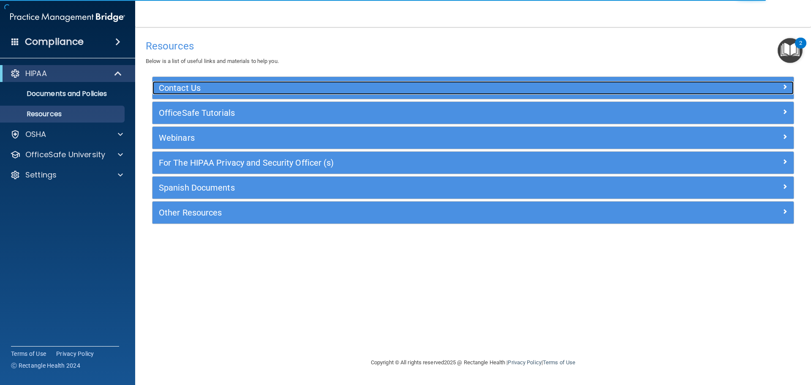
click at [193, 87] on h5 "Contact Us" at bounding box center [393, 87] width 468 height 9
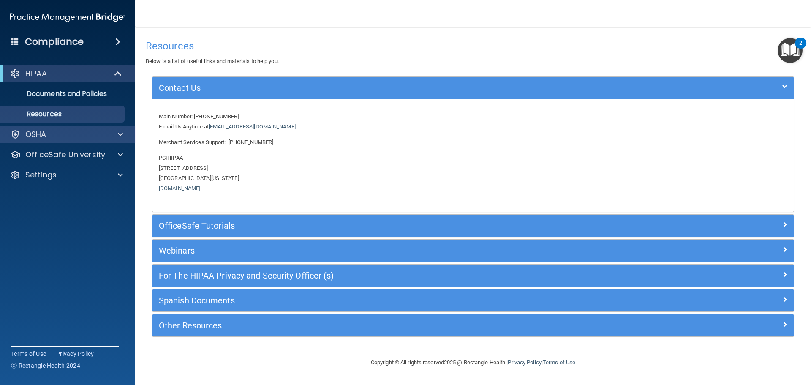
click at [63, 140] on div "OSHA" at bounding box center [68, 134] width 136 height 17
click at [63, 133] on div "OSHA" at bounding box center [56, 134] width 105 height 10
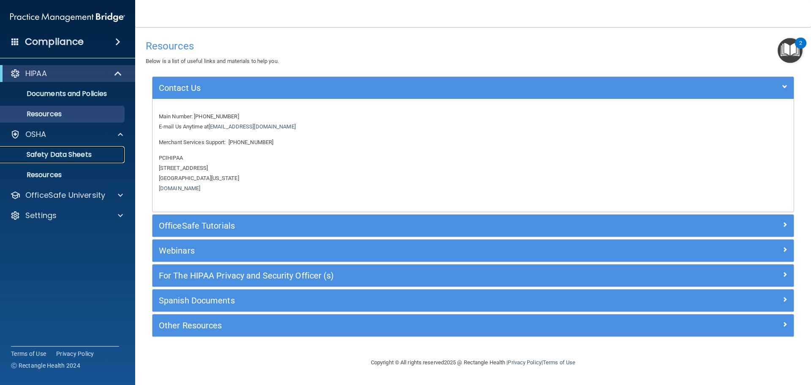
click at [61, 153] on p "Safety Data Sheets" at bounding box center [62, 154] width 115 height 8
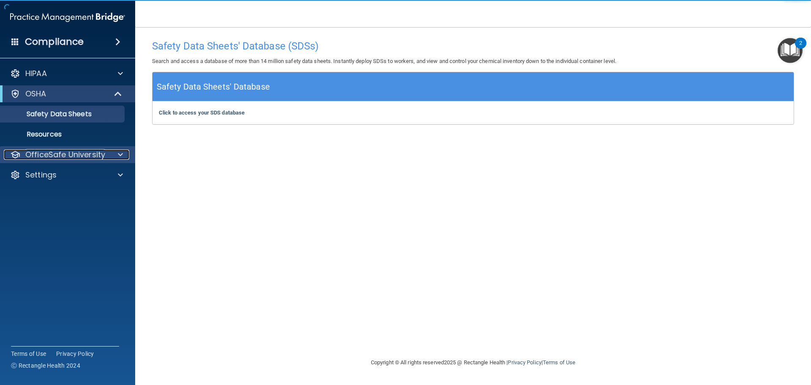
click at [65, 158] on p "OfficeSafe University" at bounding box center [65, 154] width 80 height 10
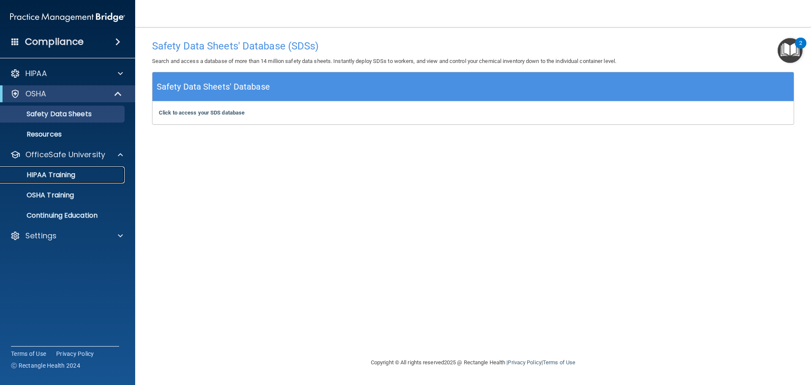
click at [69, 171] on p "HIPAA Training" at bounding box center [40, 175] width 70 height 8
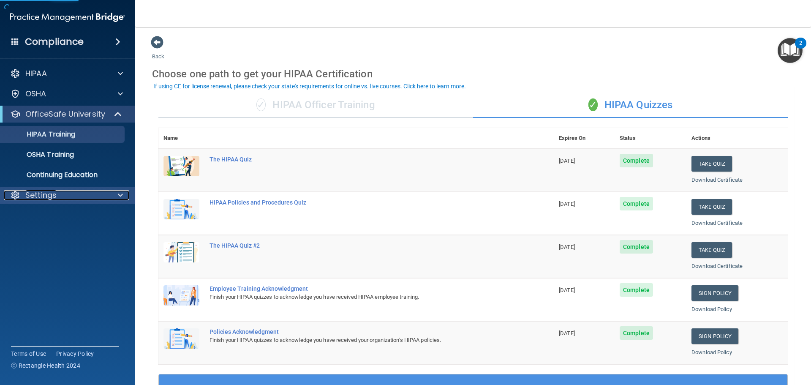
click at [79, 196] on div "Settings" at bounding box center [56, 195] width 105 height 10
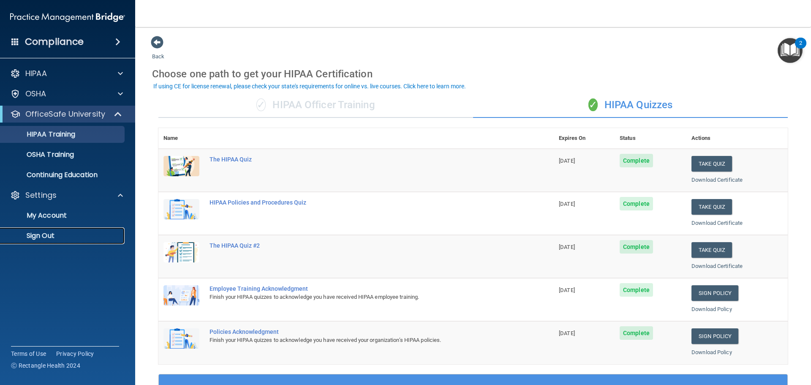
click at [78, 229] on link "Sign Out" at bounding box center [58, 235] width 133 height 17
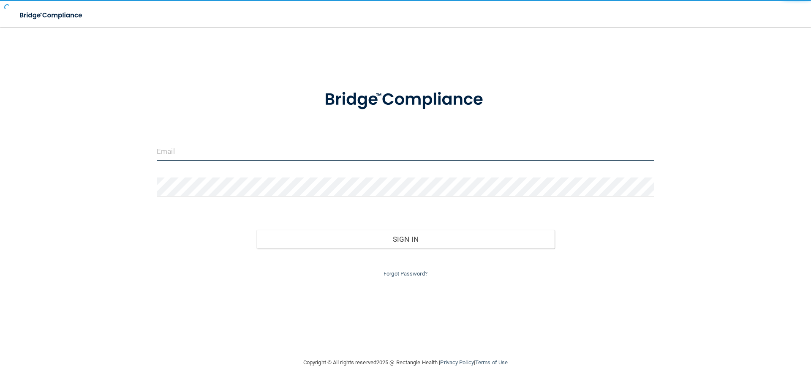
type input "[EMAIL_ADDRESS][DOMAIN_NAME]"
